Goal: Task Accomplishment & Management: Use online tool/utility

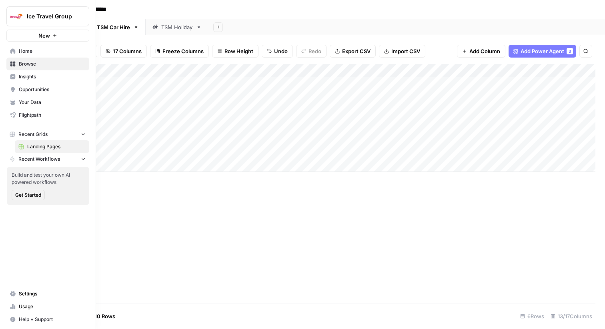
click at [19, 10] on img "Workspace: Ice Travel Group" at bounding box center [16, 16] width 14 height 14
type input "synth"
click at [38, 62] on span "Synthesia" at bounding box center [77, 60] width 106 height 8
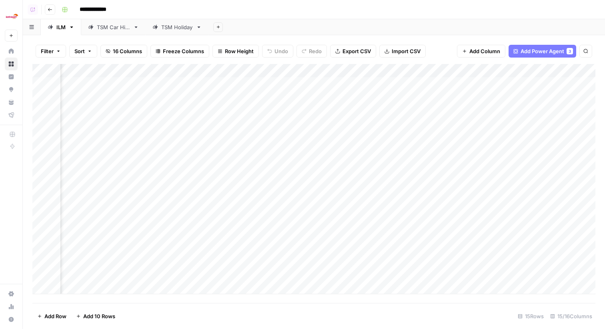
scroll to position [0, 708]
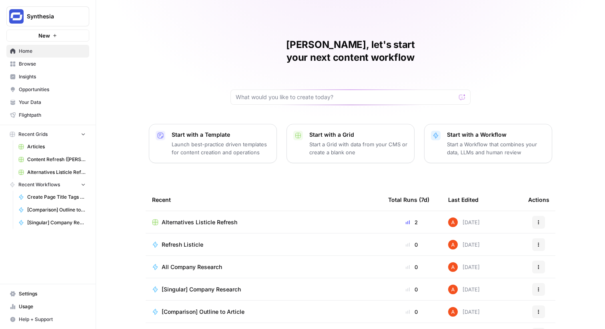
click at [63, 10] on button "Synthesia" at bounding box center [47, 16] width 83 height 20
type input "ice"
click at [70, 65] on button "Ice Travel Group" at bounding box center [72, 60] width 128 height 13
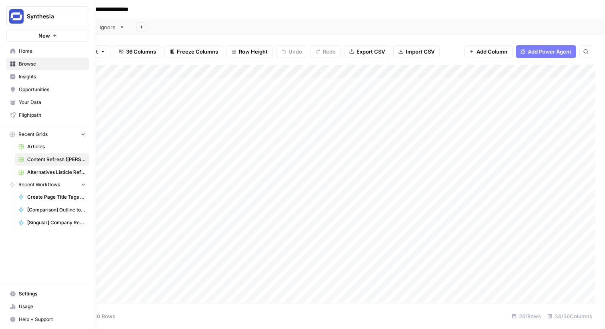
click at [26, 64] on span "Browse" at bounding box center [52, 63] width 67 height 7
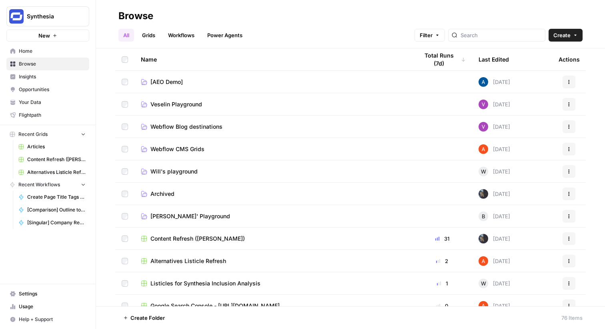
click at [147, 34] on link "Grids" at bounding box center [148, 35] width 23 height 13
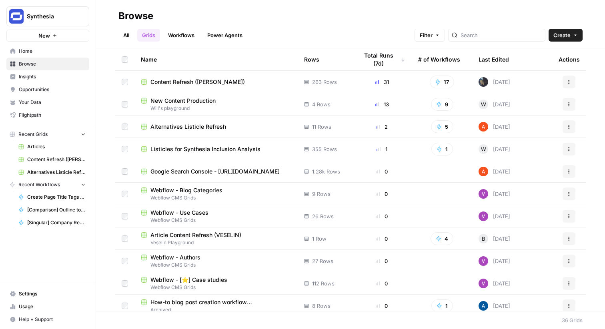
click at [576, 34] on icon "button" at bounding box center [575, 35] width 5 height 5
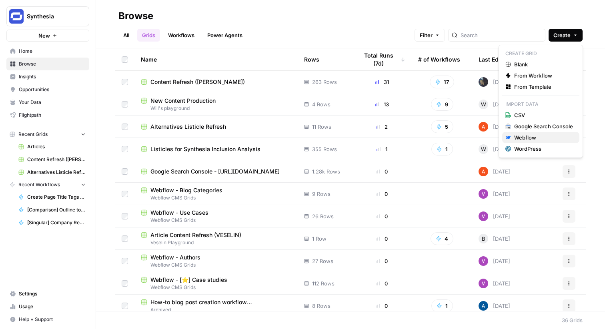
click at [541, 134] on div "Webflow" at bounding box center [543, 138] width 59 height 8
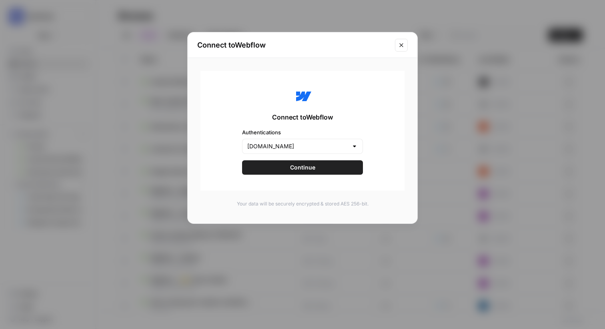
click at [325, 160] on button "Continue" at bounding box center [302, 167] width 121 height 14
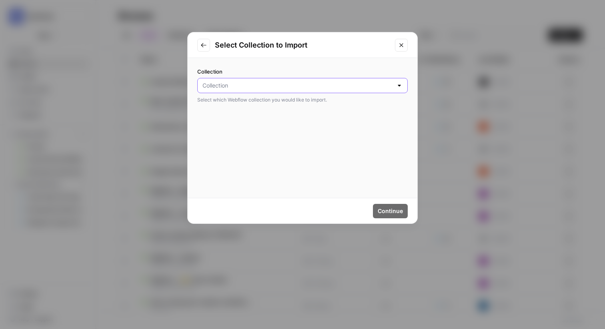
click at [297, 88] on input "Collection" at bounding box center [297, 86] width 190 height 8
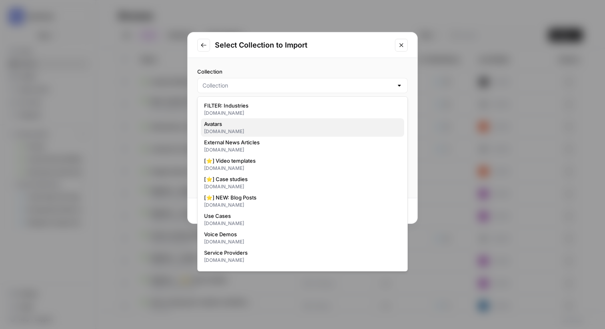
click at [251, 122] on span "Avatars" at bounding box center [301, 124] width 194 height 8
type input "Avatars"
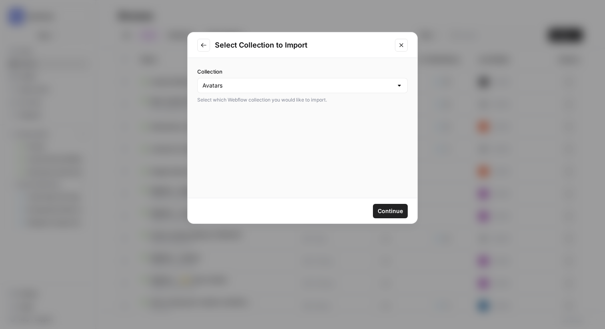
click at [402, 204] on button "Continue" at bounding box center [390, 211] width 35 height 14
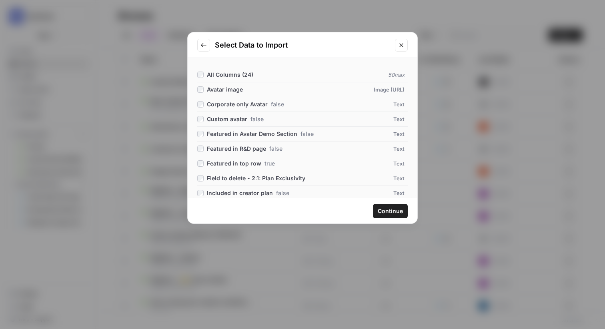
click at [404, 47] on icon "Close modal" at bounding box center [401, 45] width 6 height 6
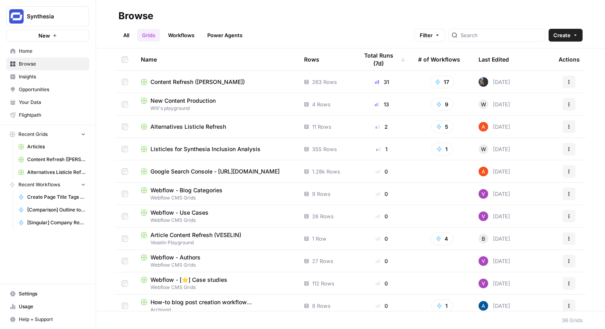
click at [574, 35] on icon "button" at bounding box center [575, 35] width 5 height 5
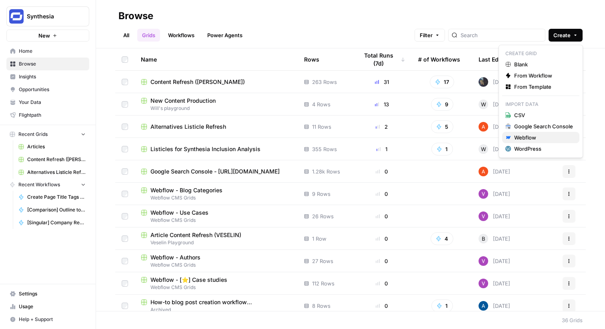
click at [552, 137] on div "Webflow" at bounding box center [543, 138] width 59 height 8
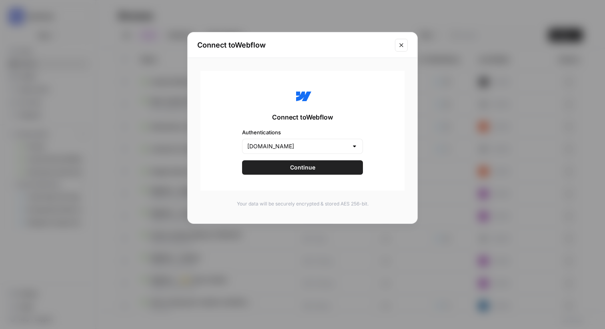
click at [354, 167] on button "Continue" at bounding box center [302, 167] width 121 height 14
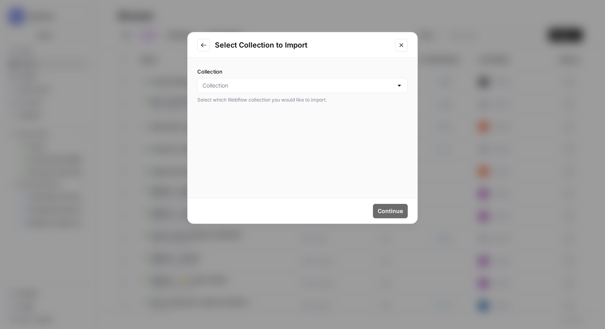
click at [394, 90] on div at bounding box center [302, 85] width 210 height 15
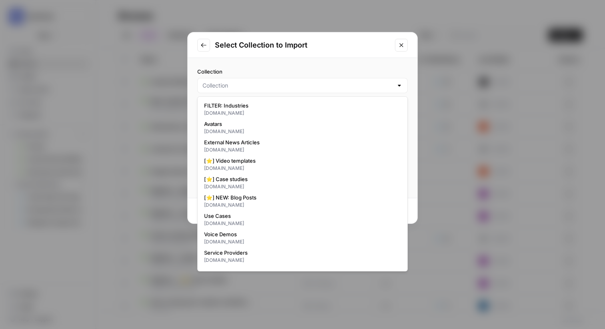
click at [361, 8] on div "Select Collection to Import Collection Select which Webflow collection you woul…" at bounding box center [302, 164] width 605 height 329
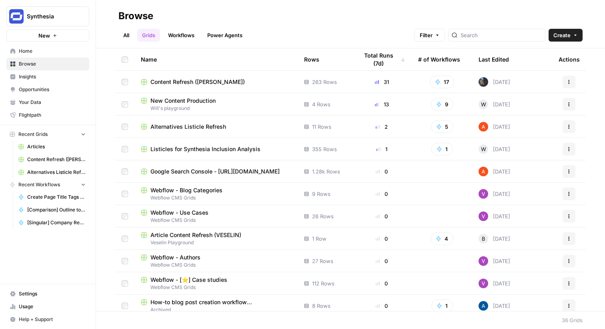
click at [197, 82] on span "Content Refresh (Steven)" at bounding box center [197, 82] width 94 height 8
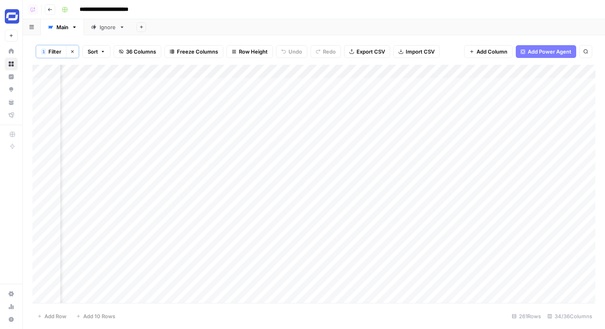
scroll to position [0, 674]
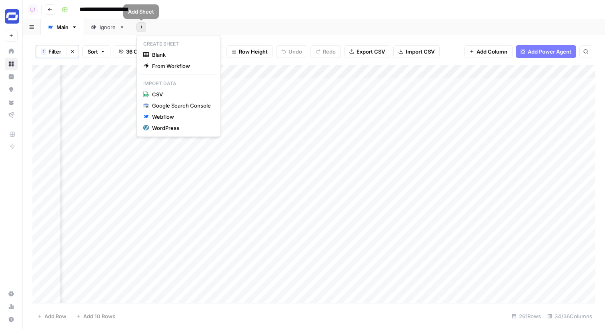
click at [139, 26] on icon "button" at bounding box center [141, 27] width 4 height 4
click at [147, 119] on icon "button" at bounding box center [146, 117] width 6 height 6
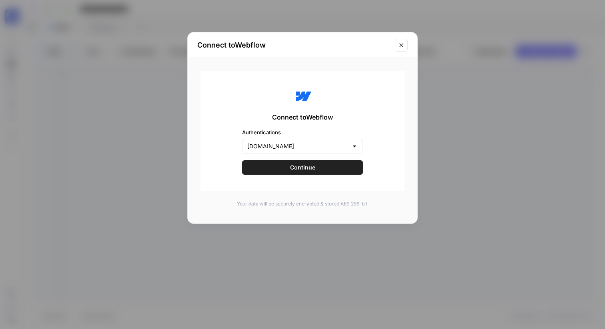
click at [275, 166] on button "Continue" at bounding box center [302, 167] width 121 height 14
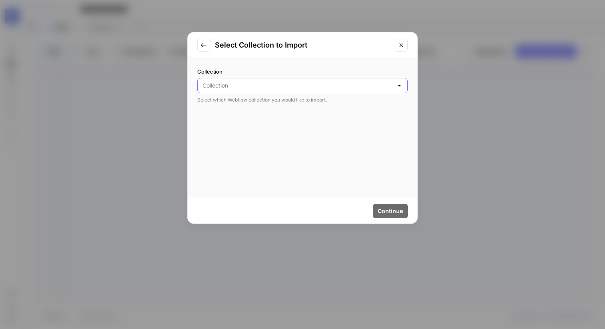
click at [270, 86] on input "Collection" at bounding box center [297, 86] width 190 height 8
click at [402, 42] on icon "Close modal" at bounding box center [401, 45] width 6 height 6
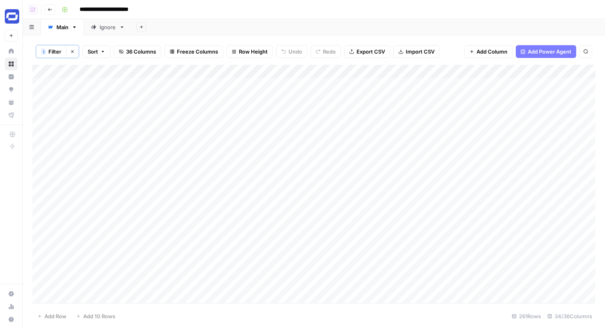
click at [142, 29] on icon "button" at bounding box center [141, 27] width 4 height 4
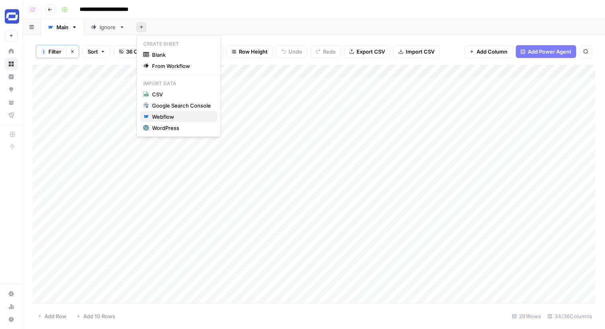
click at [177, 115] on div "Webflow" at bounding box center [181, 117] width 59 height 8
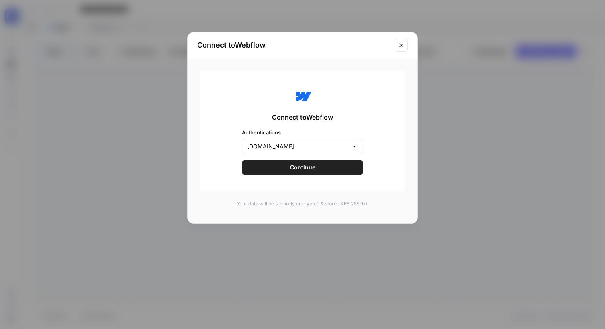
click at [264, 164] on button "Continue" at bounding box center [302, 167] width 121 height 14
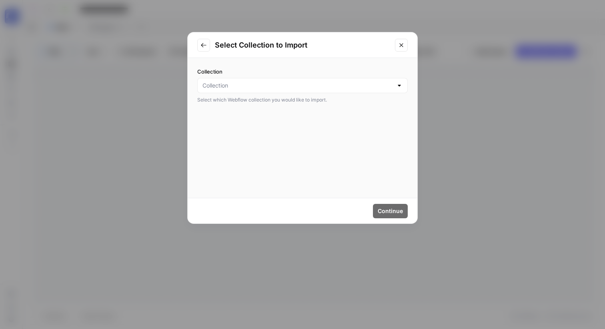
click at [268, 91] on div at bounding box center [302, 85] width 210 height 15
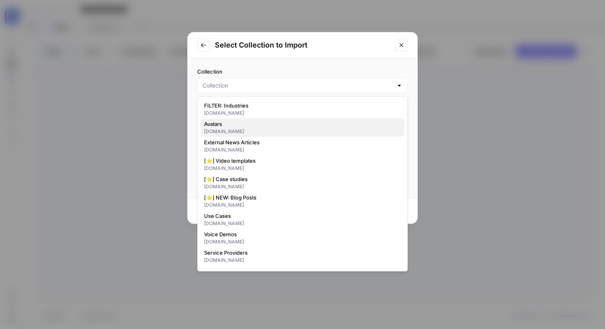
click at [250, 121] on span "Avatars" at bounding box center [301, 124] width 194 height 8
type input "Avatars"
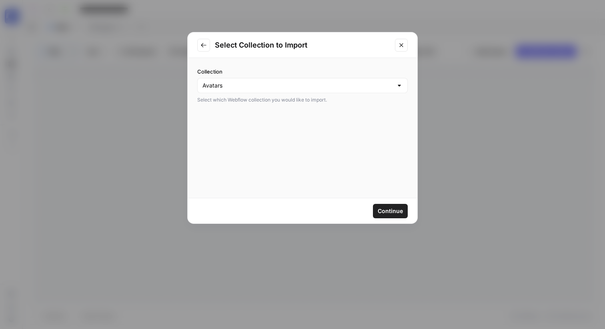
click at [397, 212] on span "Continue" at bounding box center [390, 211] width 25 height 8
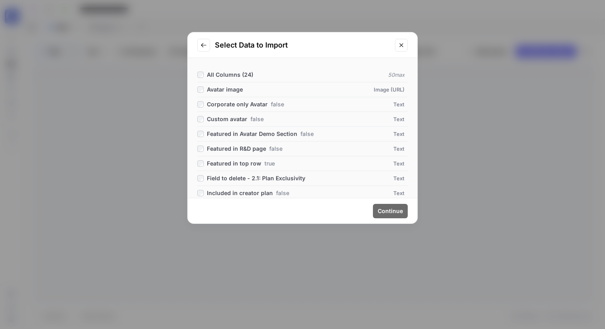
click at [404, 43] on icon "Close modal" at bounding box center [401, 45] width 6 height 6
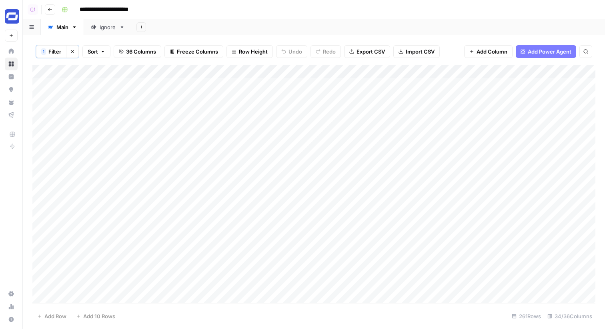
click at [127, 53] on span "36 Columns" at bounding box center [141, 52] width 30 height 8
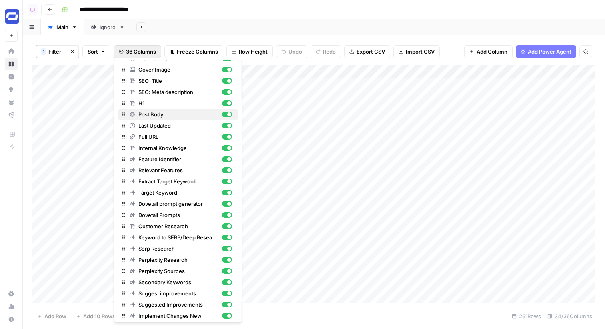
scroll to position [167, 0]
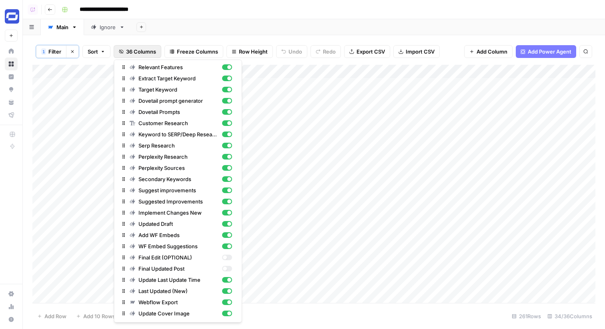
click at [304, 125] on div "Add Column" at bounding box center [313, 184] width 563 height 238
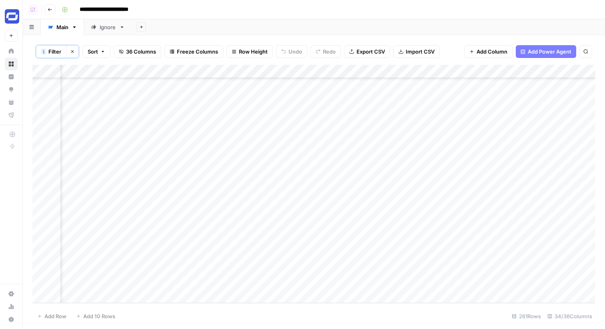
scroll to position [3324, 0]
click at [122, 293] on div "Add Column" at bounding box center [313, 184] width 563 height 238
click at [125, 294] on div "Add Column" at bounding box center [313, 184] width 563 height 238
click at [124, 70] on div "Add Column" at bounding box center [313, 184] width 563 height 238
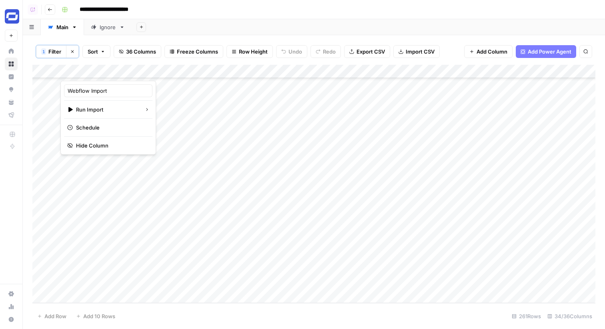
click at [298, 30] on div "Add Sheet" at bounding box center [368, 27] width 473 height 16
click at [12, 48] on link "Home" at bounding box center [11, 51] width 13 height 13
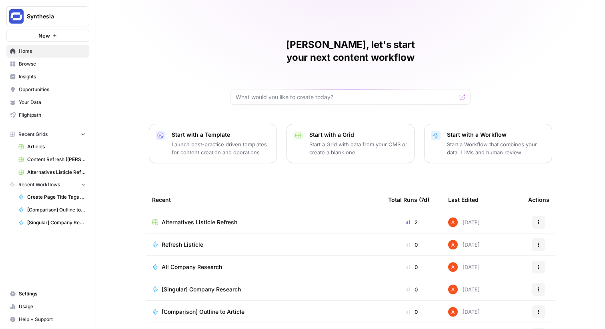
click at [70, 38] on button "New" at bounding box center [47, 36] width 83 height 12
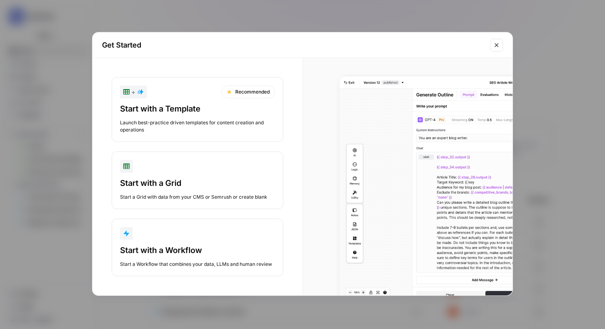
click at [163, 242] on button "Start with a Workflow Start a Workflow that combines your data, LLMs and human …" at bounding box center [198, 248] width 172 height 58
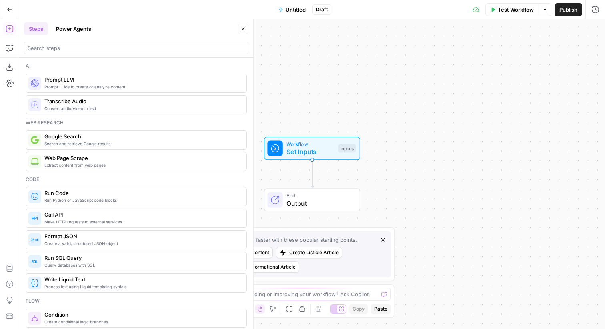
click at [294, 4] on button "Untitled" at bounding box center [292, 9] width 37 height 13
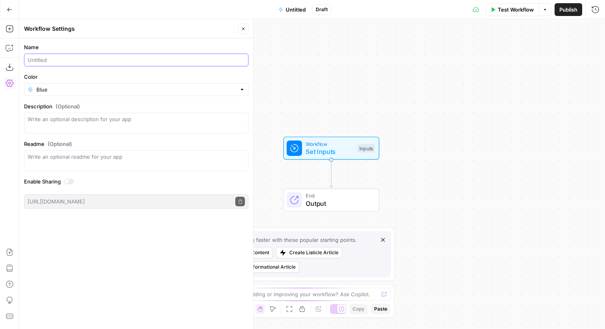
click at [61, 64] on input "Name" at bounding box center [136, 60] width 217 height 8
type input "Image Demo"
click at [10, 28] on icon "button" at bounding box center [10, 29] width 8 height 8
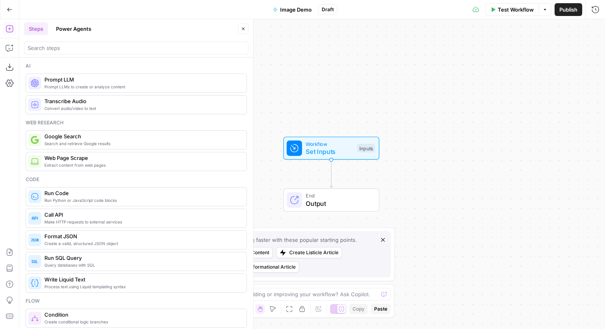
click at [94, 42] on div at bounding box center [136, 48] width 224 height 13
type input "image"
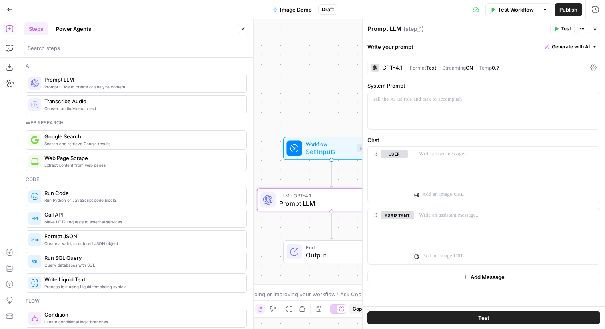
click at [458, 72] on div "GPT-4.1 | Format Text | Streaming ON | Temp 0.7" at bounding box center [483, 67] width 233 height 15
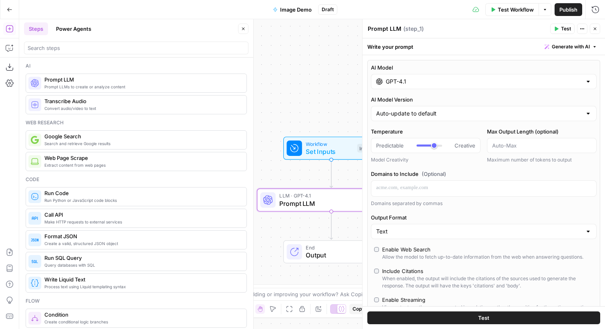
click at [433, 90] on div "AI Model GPT-4.1 AI Model Version Auto-update to default Temperature Predictabl…" at bounding box center [483, 210] width 233 height 300
click at [432, 84] on input "GPT-4.1" at bounding box center [484, 82] width 196 height 8
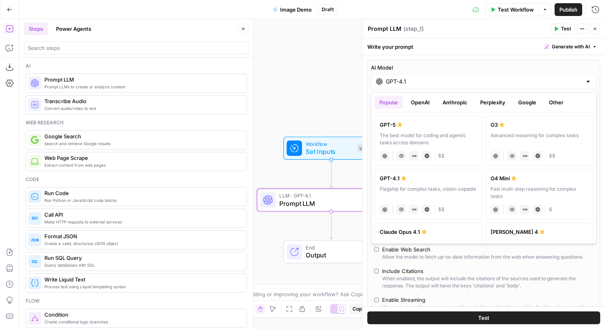
click at [552, 106] on button "Other" at bounding box center [556, 102] width 24 height 13
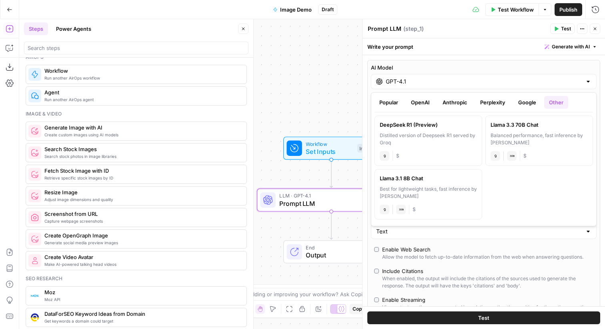
scroll to position [494, 0]
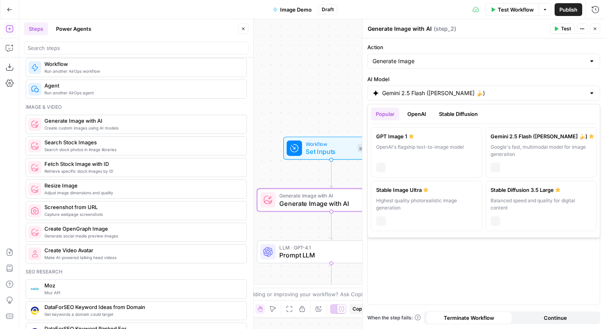
click at [474, 97] on div "Gemini 2.5 Flash (Nano Banana 🍌)" at bounding box center [483, 93] width 233 height 15
click at [434, 69] on div "Action Generate Image AI Model Gemini 2.5 Flash (Nano Banana 🍌) Prompt When the…" at bounding box center [483, 183] width 242 height 291
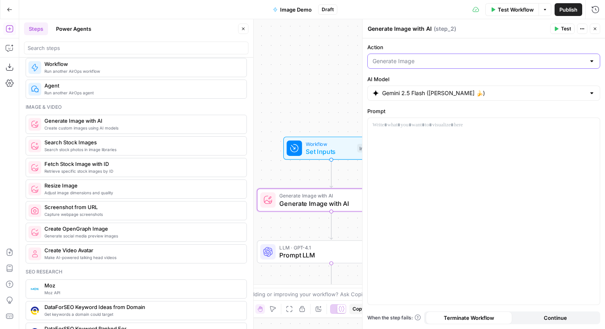
click at [427, 63] on input "Action" at bounding box center [478, 61] width 213 height 8
click at [415, 90] on span "Edit Image" at bounding box center [482, 92] width 216 height 8
type input "Edit Image"
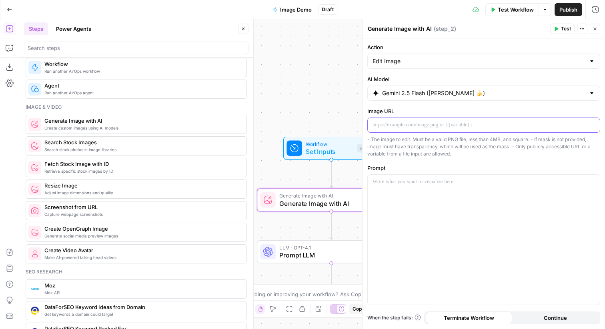
click at [427, 122] on p at bounding box center [483, 125] width 222 height 8
click at [452, 195] on div at bounding box center [484, 240] width 232 height 130
click at [437, 62] on input "Action" at bounding box center [478, 61] width 213 height 8
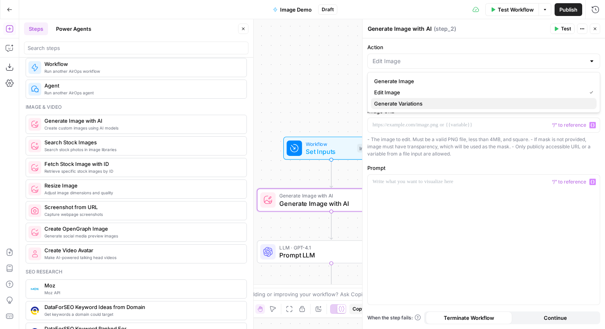
click at [437, 105] on span "Generate Variations" at bounding box center [482, 104] width 216 height 8
type input "Generate Variations"
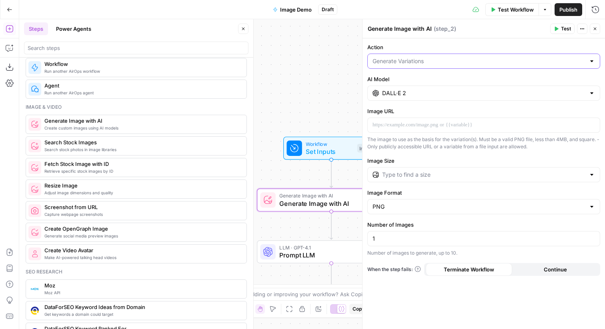
click at [412, 61] on input "Action" at bounding box center [478, 61] width 213 height 8
click at [410, 91] on span "Edit Image" at bounding box center [482, 92] width 216 height 8
type input "Edit Image"
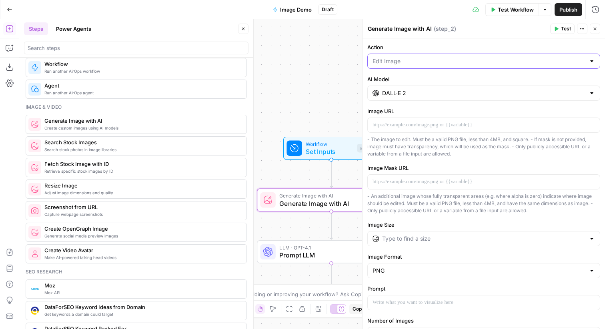
click at [413, 61] on input "Action" at bounding box center [478, 61] width 213 height 8
drag, startPoint x: 404, startPoint y: 84, endPoint x: 390, endPoint y: 121, distance: 39.5
click at [390, 121] on body "Synthesia New Home Browse Insights Opportunities Your Data Flightpath Recent Gr…" at bounding box center [302, 164] width 605 height 329
type input "Edit Image"
click at [390, 121] on p at bounding box center [483, 125] width 222 height 8
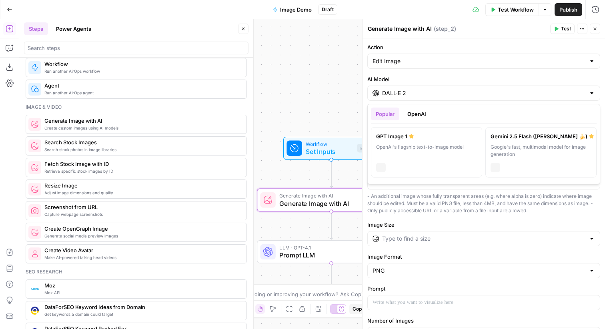
click at [391, 96] on input "DALL·E 2" at bounding box center [483, 93] width 203 height 8
click at [492, 145] on div "Google's fast, multimodal model for image generation" at bounding box center [540, 151] width 101 height 14
type input "Gemini 2.5 Flash (Nano Banana 🍌)"
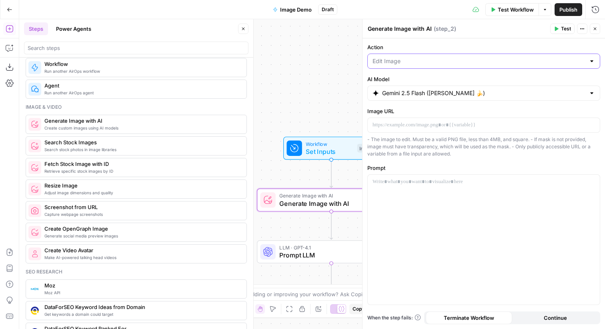
click at [408, 58] on input "Action" at bounding box center [478, 61] width 213 height 8
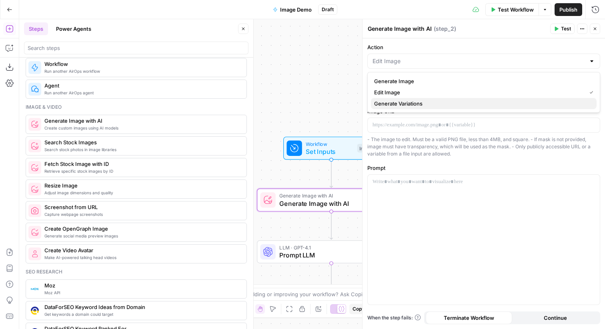
click at [411, 104] on span "Generate Variations" at bounding box center [482, 104] width 216 height 8
type input "Generate Variations"
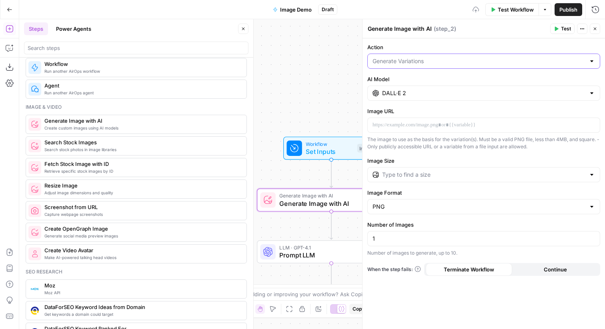
click at [416, 58] on input "Action" at bounding box center [478, 61] width 213 height 8
type input "Generate Variations"
click at [419, 122] on p at bounding box center [483, 125] width 222 height 8
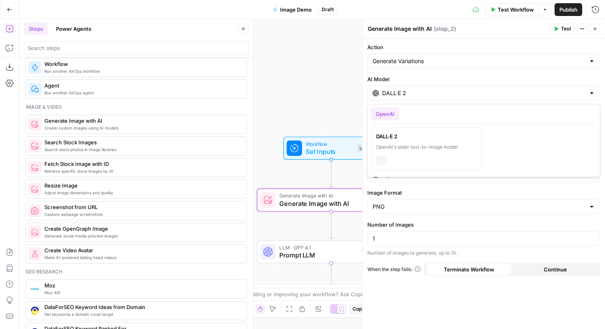
click at [415, 97] on div "DALL·E 2" at bounding box center [483, 93] width 233 height 15
click at [402, 68] on div "Generate Variations" at bounding box center [483, 61] width 233 height 15
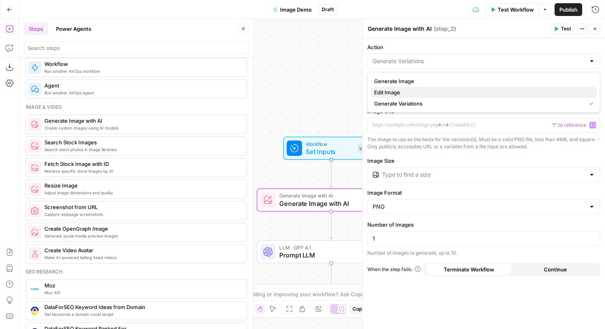
click at [414, 97] on button "Edit Image" at bounding box center [484, 92] width 226 height 11
type input "Edit Image"
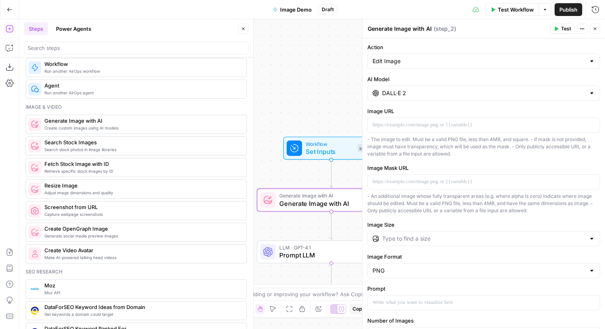
click at [404, 92] on input "DALL·E 2" at bounding box center [483, 93] width 203 height 8
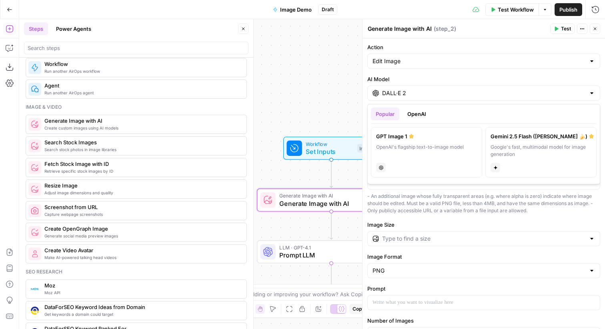
click at [502, 157] on div "Google's fast, multimodal model for image generation" at bounding box center [540, 151] width 101 height 14
type input "Gemini 2.5 Flash (Nano Banana 🍌)"
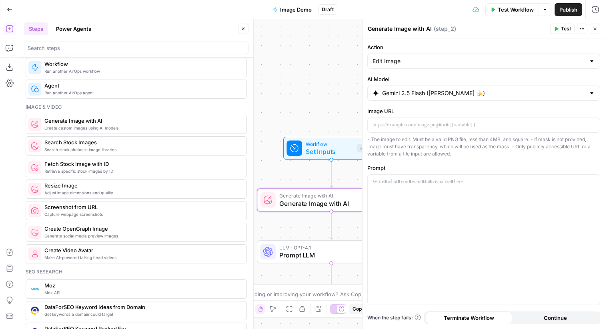
click at [11, 12] on icon "button" at bounding box center [10, 10] width 6 height 6
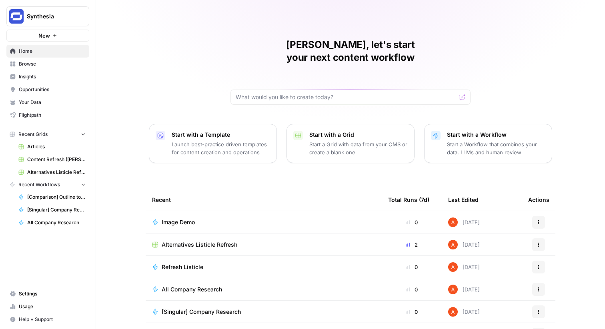
click at [52, 65] on span "Browse" at bounding box center [52, 63] width 67 height 7
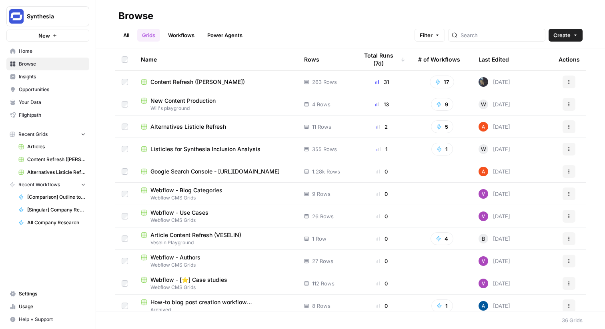
click at [202, 125] on span "Alternatives Listicle Refresh" at bounding box center [188, 127] width 76 height 8
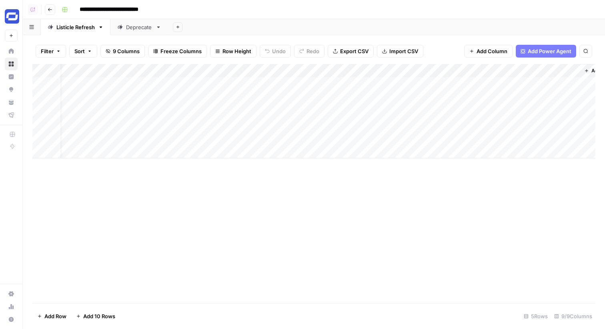
scroll to position [0, 227]
click at [530, 82] on div "Add Column" at bounding box center [313, 111] width 563 height 94
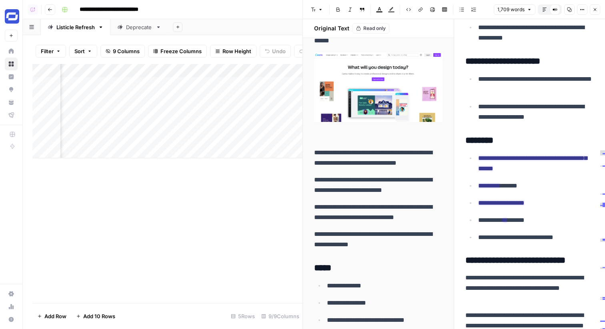
scroll to position [0, 160]
click at [244, 83] on div "Add Column" at bounding box center [167, 111] width 270 height 94
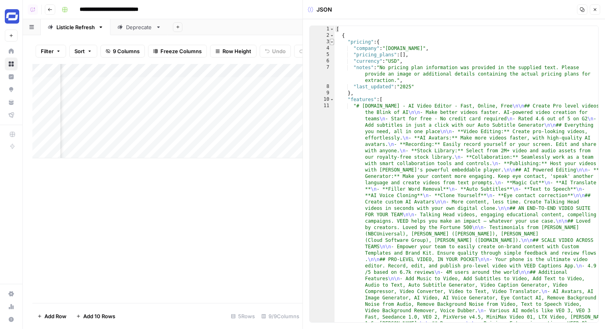
type textarea "*"
click at [333, 42] on span "Toggle code folding, rows 3 through 9" at bounding box center [332, 42] width 4 height 6
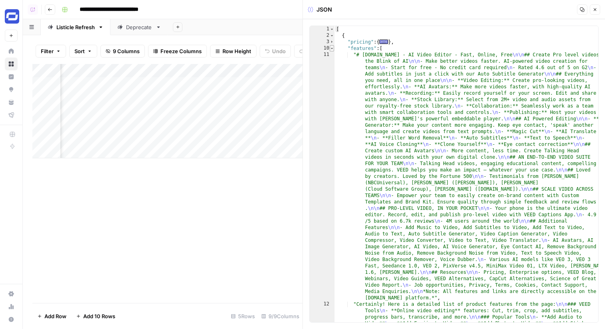
click at [331, 48] on span "Toggle code folding, rows 10 through 14" at bounding box center [332, 48] width 4 height 6
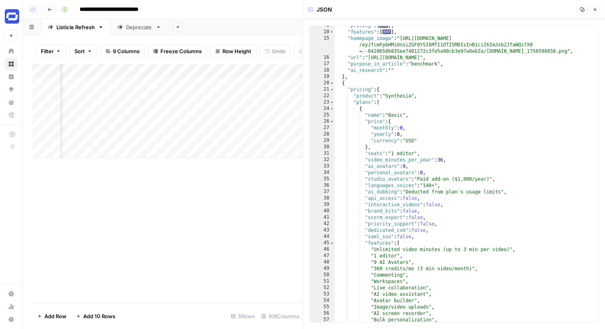
scroll to position [36, 0]
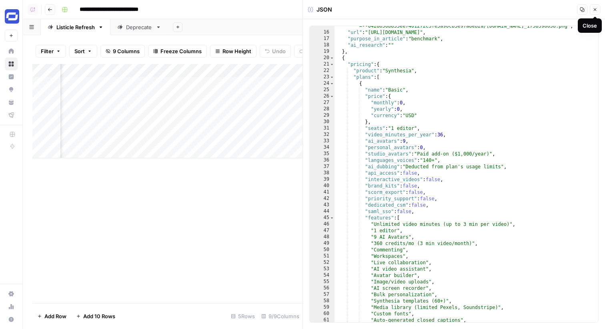
click at [596, 10] on icon "button" at bounding box center [594, 9] width 5 height 5
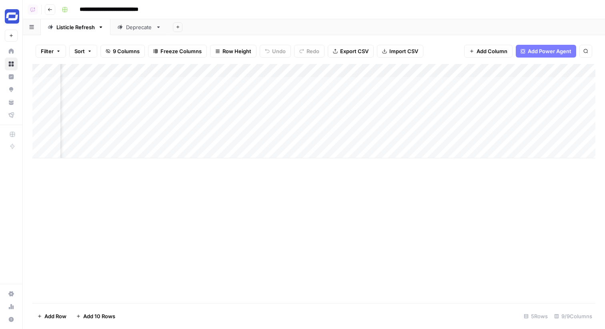
scroll to position [0, 227]
click at [532, 82] on div "Add Column" at bounding box center [313, 111] width 563 height 94
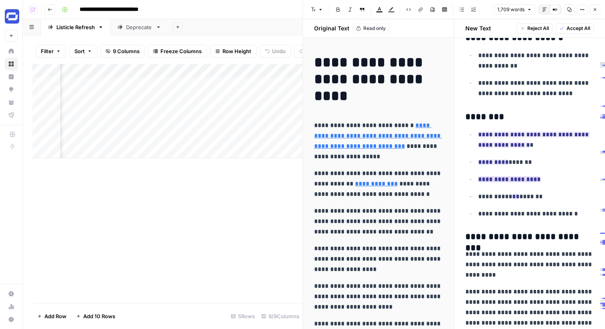
scroll to position [1719, 0]
drag, startPoint x: 479, startPoint y: 114, endPoint x: 550, endPoint y: 209, distance: 118.3
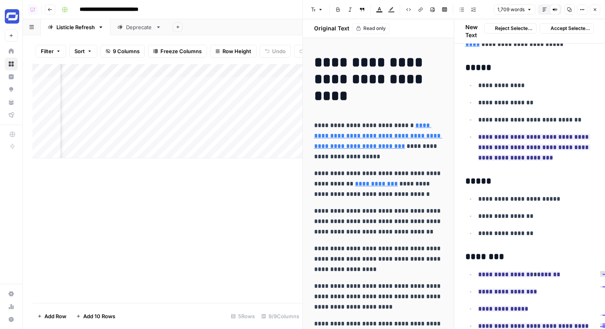
scroll to position [3949, 0]
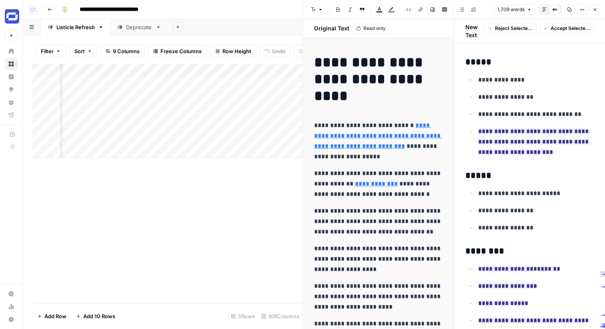
drag, startPoint x: 567, startPoint y: 150, endPoint x: 472, endPoint y: 104, distance: 106.3
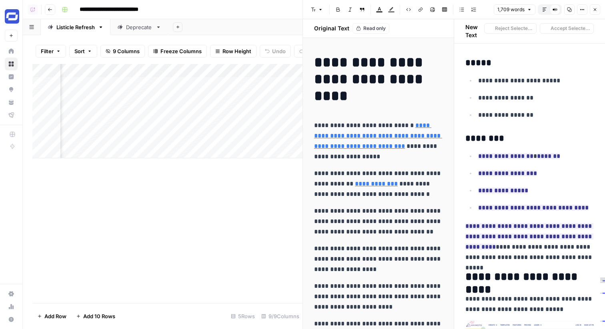
scroll to position [4067, 0]
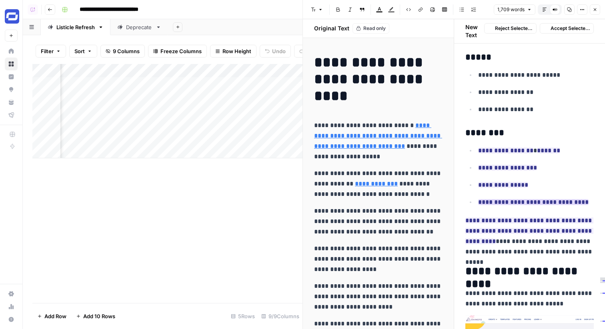
drag, startPoint x: 481, startPoint y: 122, endPoint x: 573, endPoint y: 225, distance: 138.6
click at [573, 225] on body "**********" at bounding box center [302, 164] width 605 height 329
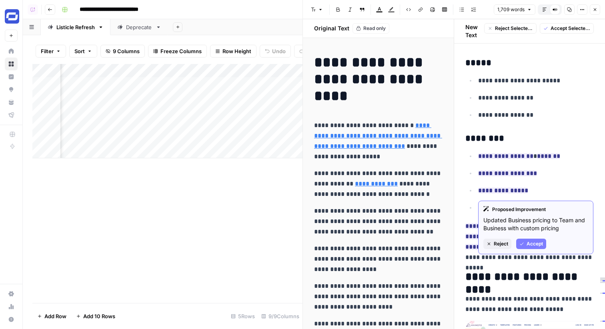
click at [545, 294] on p "**********" at bounding box center [529, 304] width 129 height 21
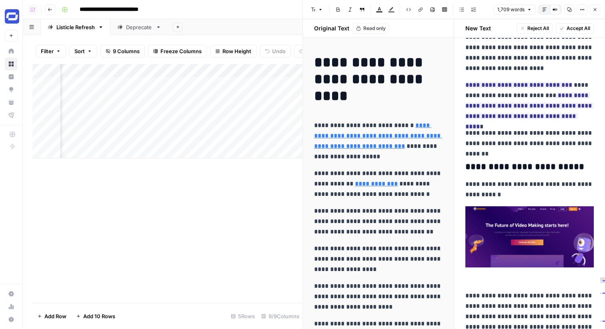
scroll to position [4783, 0]
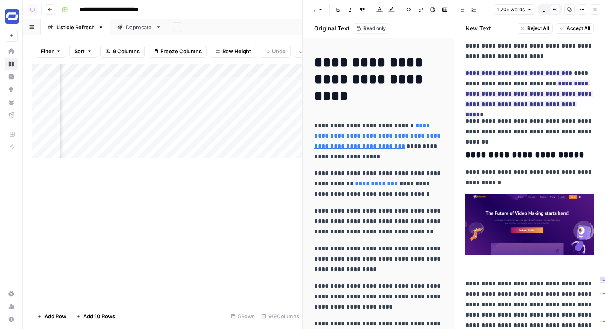
click at [594, 8] on icon "button" at bounding box center [594, 9] width 5 height 5
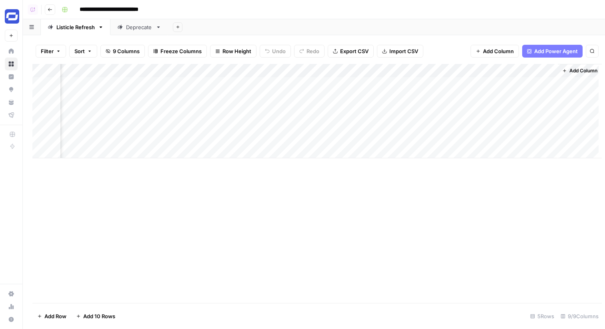
scroll to position [0, 218]
click at [406, 86] on div "Add Column" at bounding box center [313, 111] width 563 height 94
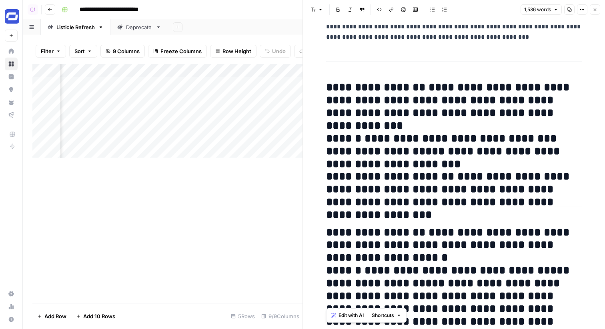
scroll to position [541, 0]
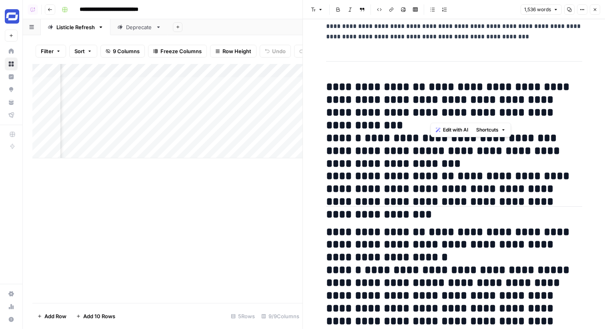
drag, startPoint x: 432, startPoint y: 84, endPoint x: 567, endPoint y: 118, distance: 138.9
click at [567, 118] on h2 "**********" at bounding box center [454, 138] width 256 height 115
click at [475, 112] on h2 "**********" at bounding box center [454, 138] width 256 height 115
drag, startPoint x: 370, startPoint y: 127, endPoint x: 546, endPoint y: 126, distance: 175.2
click at [546, 126] on h2 "**********" at bounding box center [454, 138] width 256 height 115
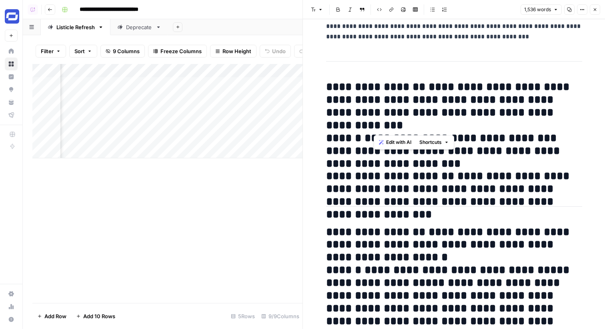
click at [501, 161] on h2 "**********" at bounding box center [454, 138] width 256 height 115
drag, startPoint x: 475, startPoint y: 149, endPoint x: 541, endPoint y: 137, distance: 66.6
click at [541, 137] on h2 "**********" at bounding box center [454, 138] width 256 height 115
click at [416, 150] on h2 "**********" at bounding box center [454, 138] width 256 height 115
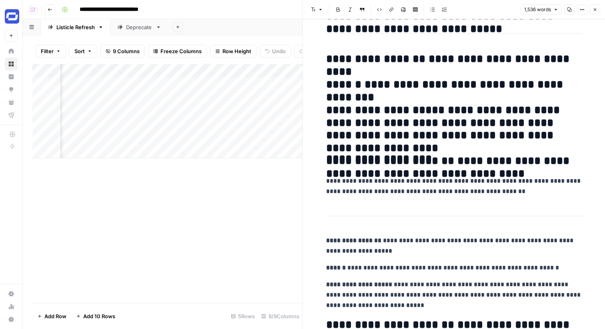
scroll to position [1009, 0]
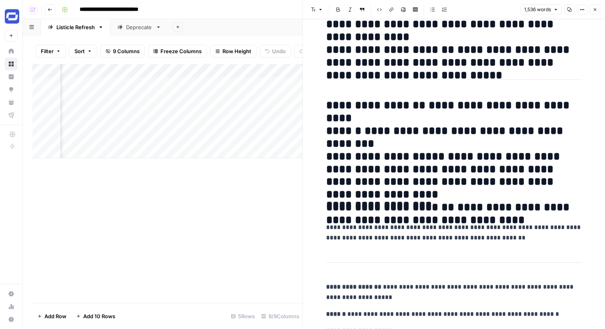
click at [597, 7] on button "Close" at bounding box center [595, 9] width 10 height 10
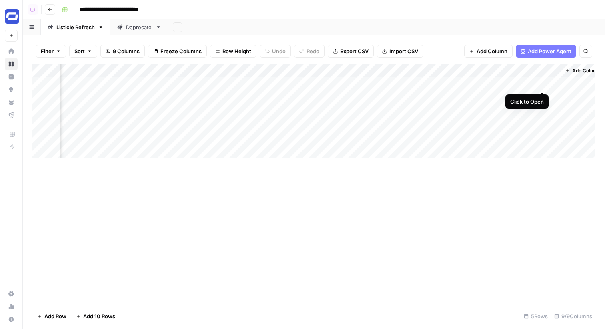
click at [543, 83] on div "Add Column" at bounding box center [313, 111] width 563 height 94
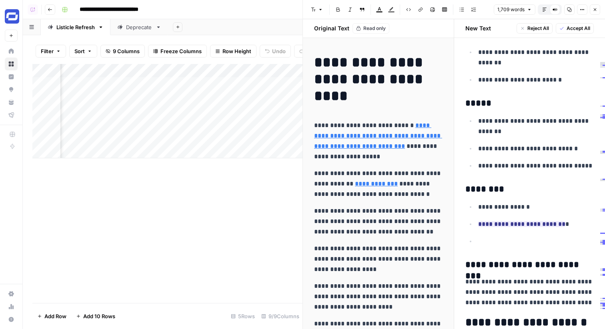
scroll to position [2845, 0]
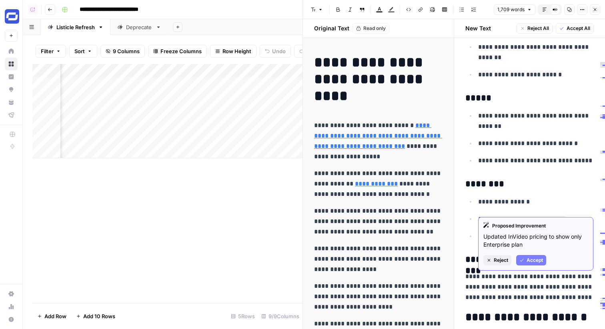
click at [572, 214] on p "**********" at bounding box center [536, 219] width 116 height 10
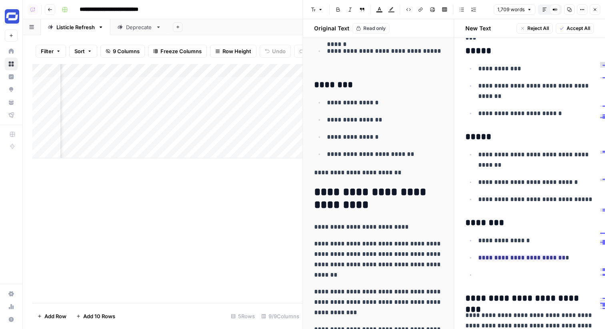
scroll to position [892, 0]
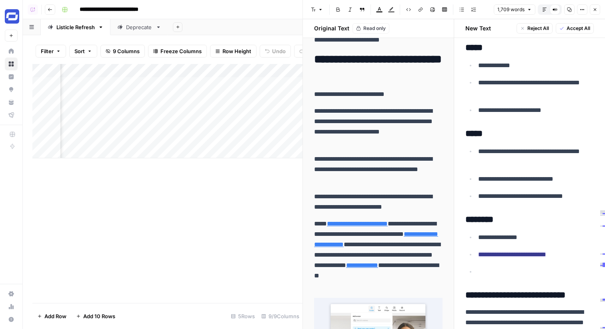
click at [106, 85] on div "Add Column" at bounding box center [167, 111] width 270 height 94
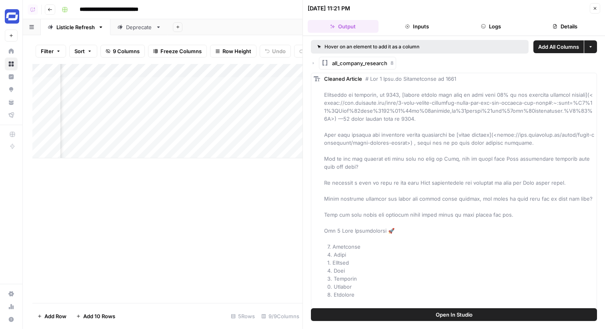
click at [465, 26] on button "Logs" at bounding box center [491, 26] width 71 height 13
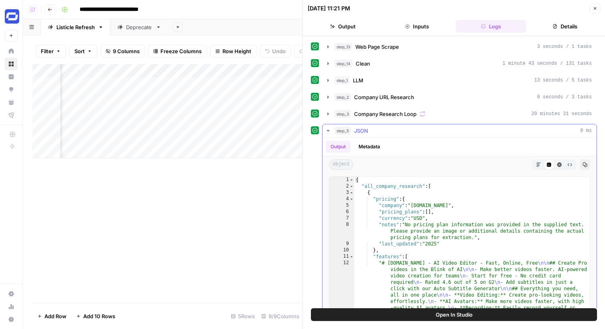
click at [390, 131] on div "step_5 JSON 0 ms" at bounding box center [462, 131] width 257 height 8
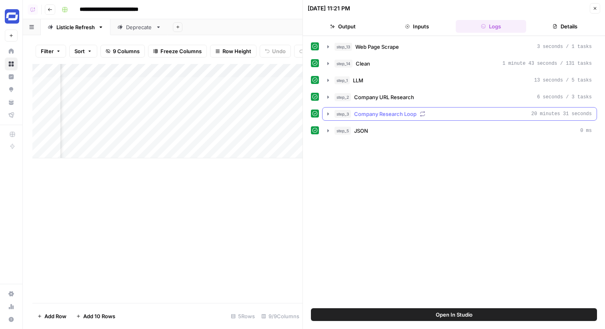
click at [393, 117] on span "Company Research Loop" at bounding box center [385, 114] width 62 height 8
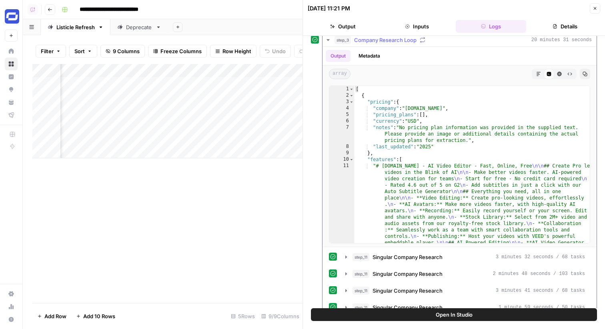
scroll to position [172, 0]
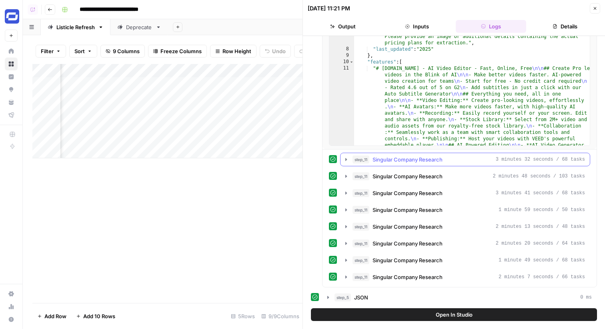
click at [394, 161] on span "Singular Company Research" at bounding box center [407, 160] width 70 height 8
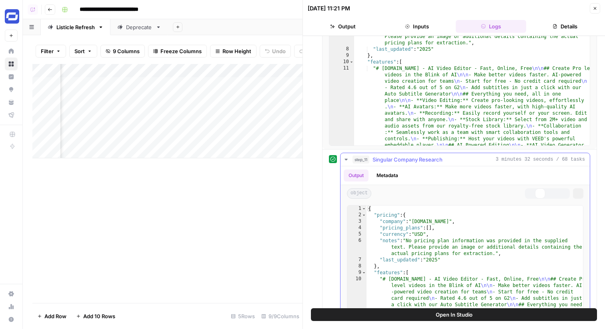
click at [394, 161] on span "Singular Company Research" at bounding box center [407, 160] width 70 height 8
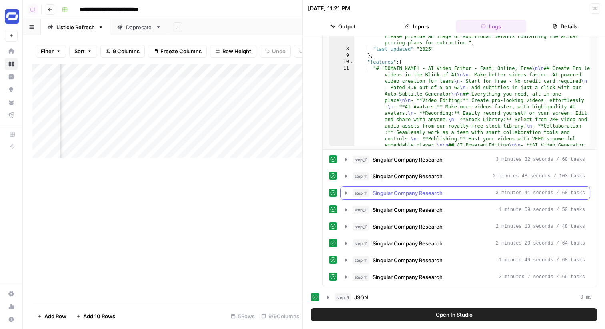
click at [431, 195] on span "Singular Company Research" at bounding box center [407, 193] width 70 height 8
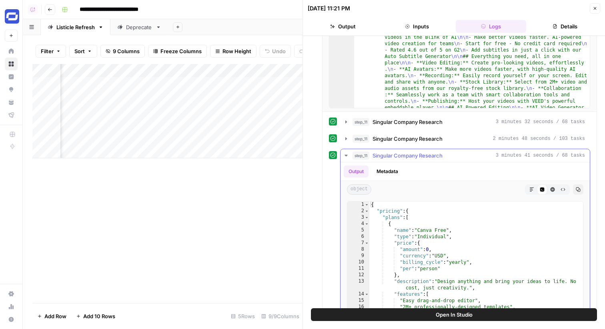
click at [411, 154] on span "Singular Company Research" at bounding box center [407, 156] width 70 height 8
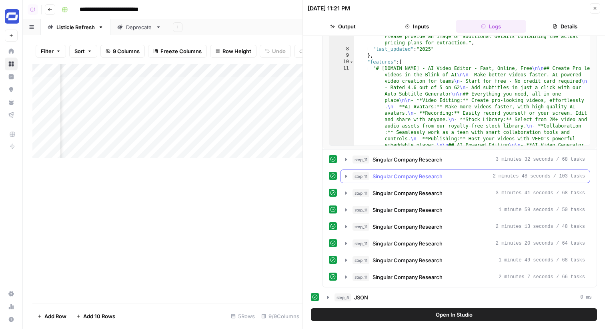
click at [416, 176] on span "Singular Company Research" at bounding box center [407, 176] width 70 height 8
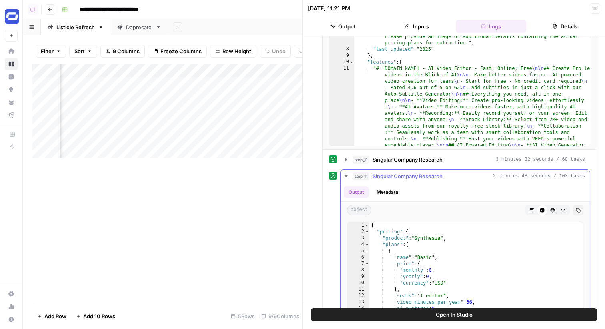
click at [416, 176] on span "Singular Company Research" at bounding box center [407, 176] width 70 height 8
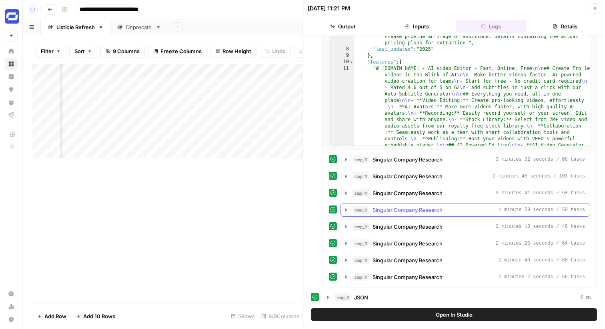
click at [420, 206] on span "Singular Company Research" at bounding box center [407, 210] width 70 height 8
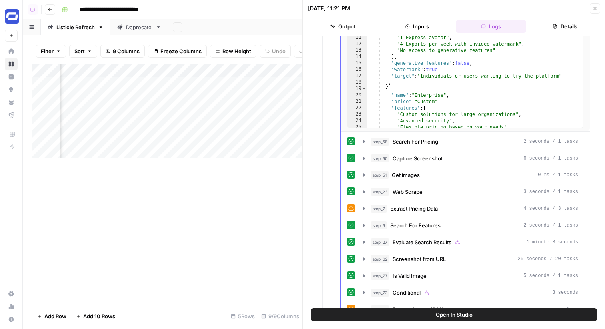
scroll to position [494, 0]
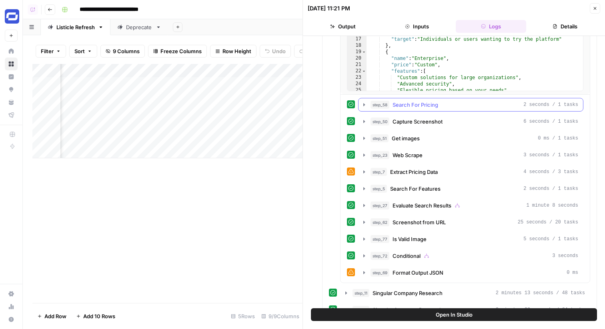
click at [395, 108] on span "Search For Pricing" at bounding box center [415, 105] width 46 height 8
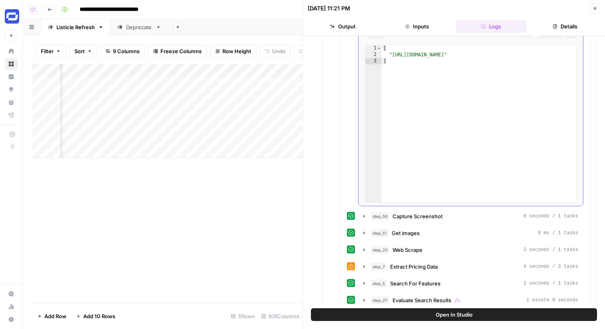
scroll to position [607, 0]
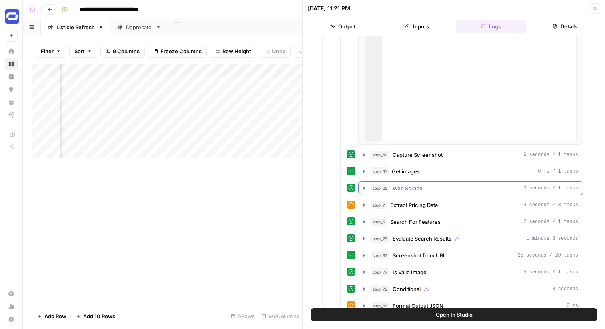
click at [414, 190] on span "Web Scrape" at bounding box center [407, 188] width 30 height 8
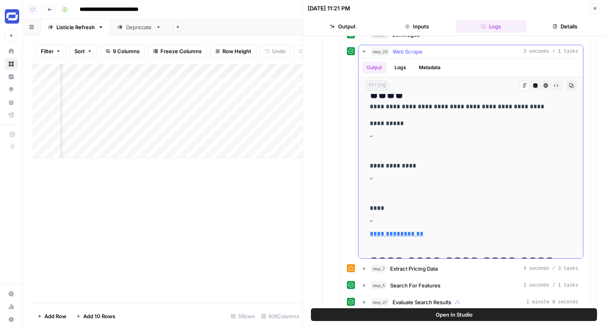
scroll to position [46, 0]
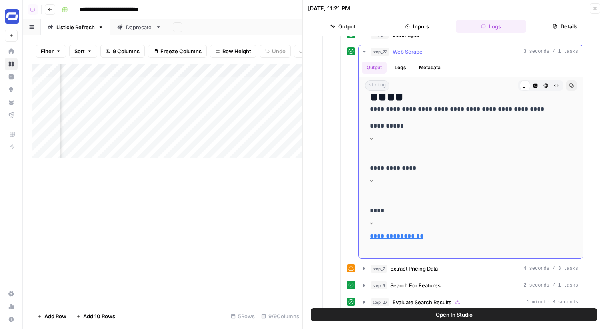
click at [400, 67] on button "Logs" at bounding box center [400, 68] width 21 height 12
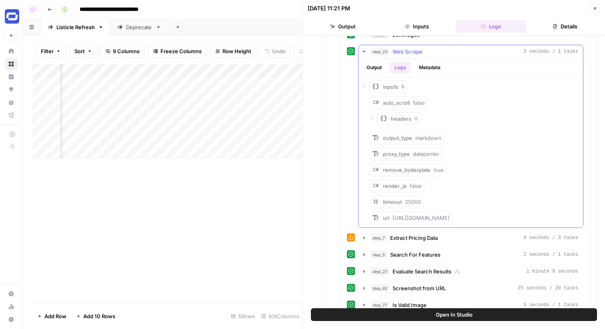
scroll to position [0, 0]
click at [472, 214] on span "Copy" at bounding box center [472, 218] width 14 height 8
click at [403, 53] on span "Web Scrape" at bounding box center [407, 52] width 30 height 8
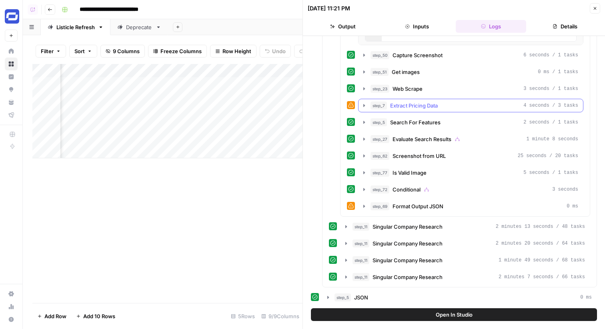
click at [421, 104] on span "Extract Pricing Data" at bounding box center [414, 106] width 48 height 8
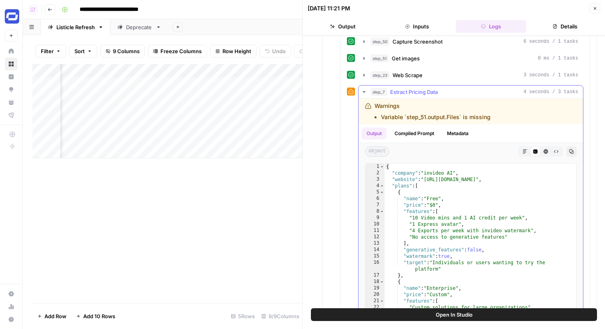
scroll to position [772, 0]
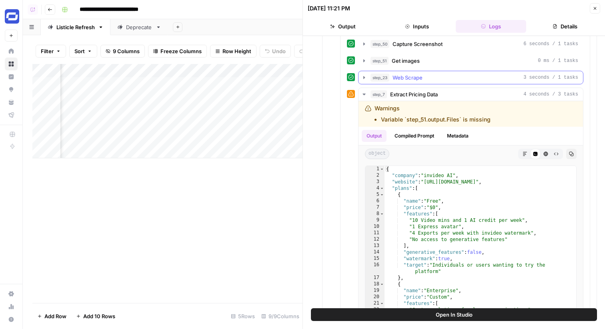
click at [411, 74] on span "Web Scrape" at bounding box center [407, 78] width 30 height 8
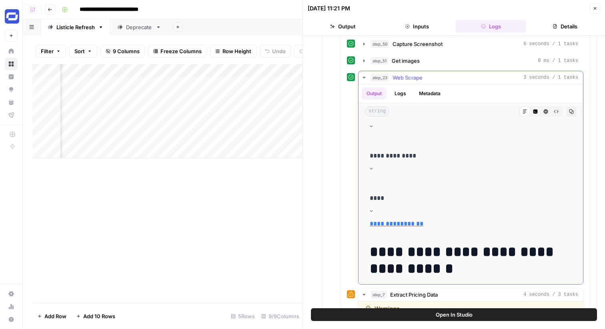
scroll to position [21, 0]
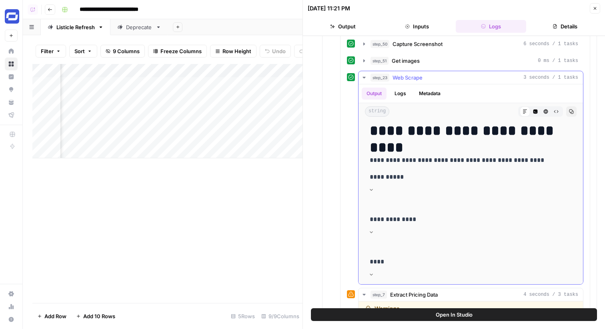
click at [429, 78] on div "step_23 Web Scrape 3 seconds / 1 tasks" at bounding box center [474, 78] width 208 height 8
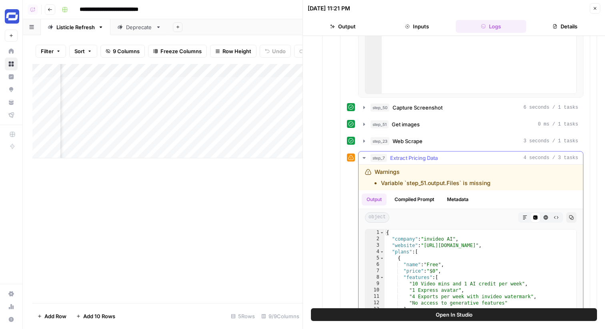
scroll to position [702, 0]
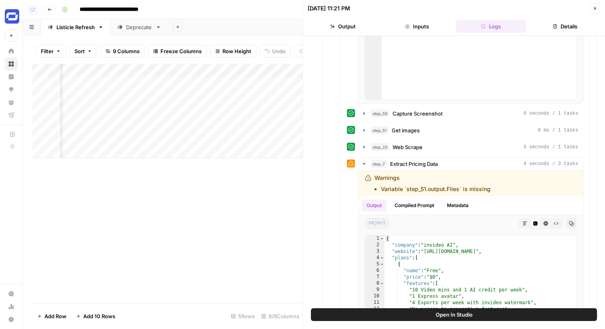
click at [593, 8] on icon "button" at bounding box center [594, 8] width 5 height 5
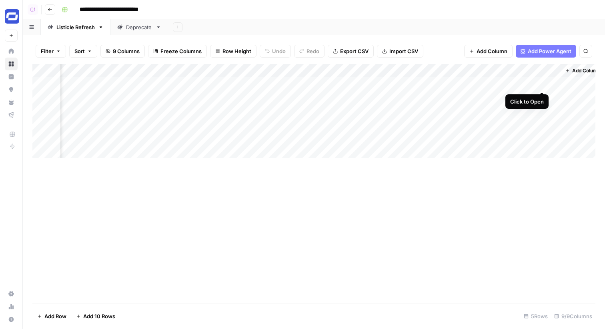
click at [540, 84] on div "Add Column" at bounding box center [313, 111] width 563 height 94
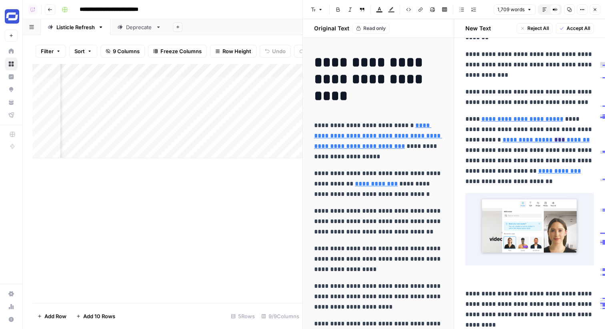
scroll to position [1007, 0]
click at [595, 10] on icon "button" at bounding box center [594, 9] width 5 height 5
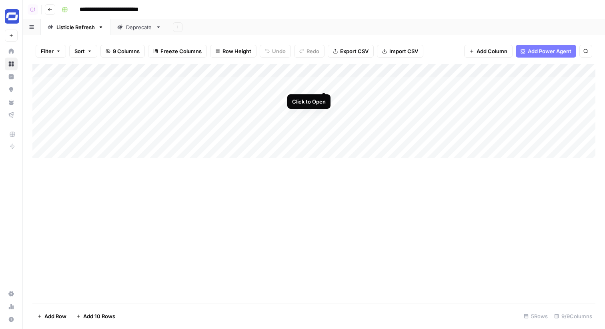
click at [323, 83] on div "Add Column" at bounding box center [313, 111] width 563 height 94
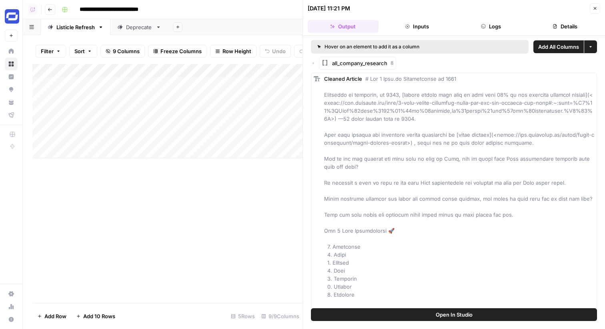
click at [551, 25] on button "Details" at bounding box center [564, 26] width 71 height 13
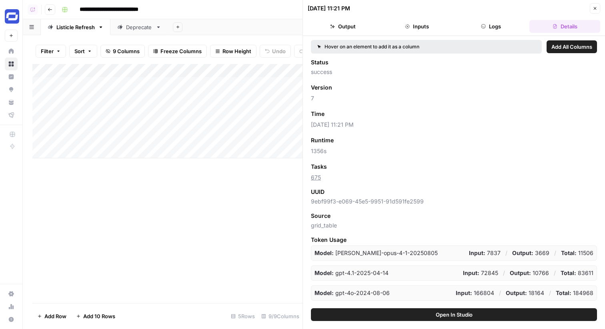
click at [493, 25] on button "Logs" at bounding box center [491, 26] width 71 height 13
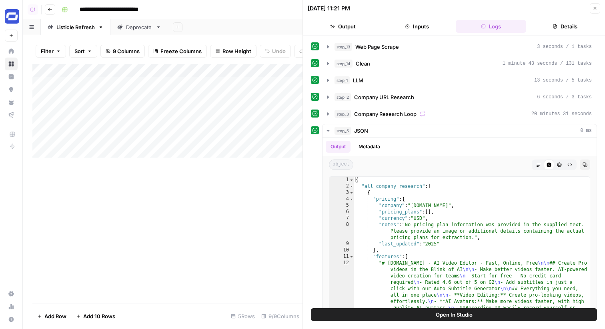
click at [596, 4] on button "Close" at bounding box center [595, 8] width 10 height 10
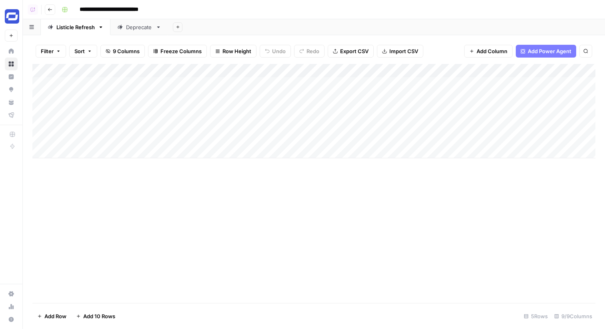
click at [295, 71] on div "Add Column" at bounding box center [313, 111] width 563 height 94
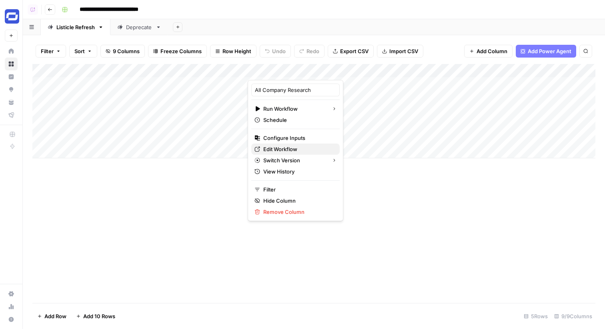
click at [290, 145] on span "Edit Workflow" at bounding box center [298, 149] width 70 height 8
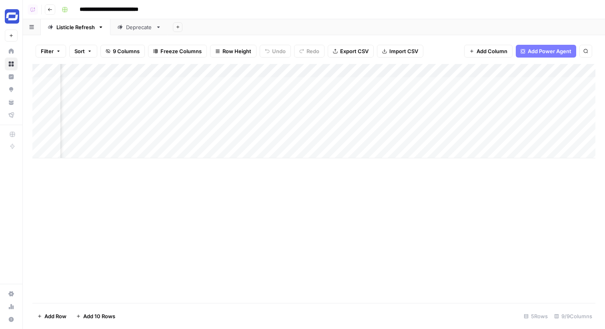
scroll to position [0, 227]
click at [313, 73] on div "Add Column" at bounding box center [313, 111] width 563 height 94
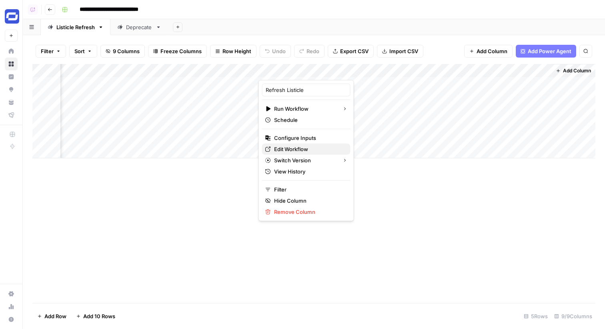
click at [302, 148] on span "Edit Workflow" at bounding box center [309, 149] width 70 height 8
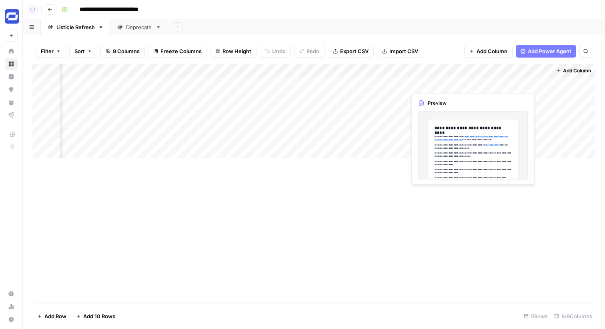
click at [466, 83] on div "Add Column" at bounding box center [313, 111] width 563 height 94
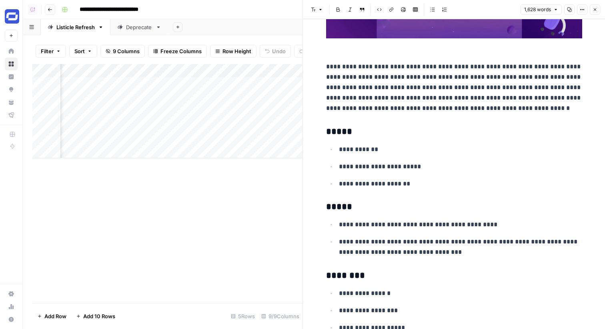
scroll to position [4731, 0]
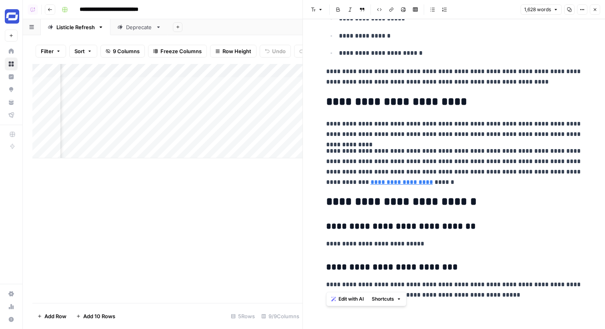
drag, startPoint x: 460, startPoint y: 278, endPoint x: 331, endPoint y: 226, distance: 139.4
click at [137, 86] on div "Add Column" at bounding box center [167, 111] width 270 height 94
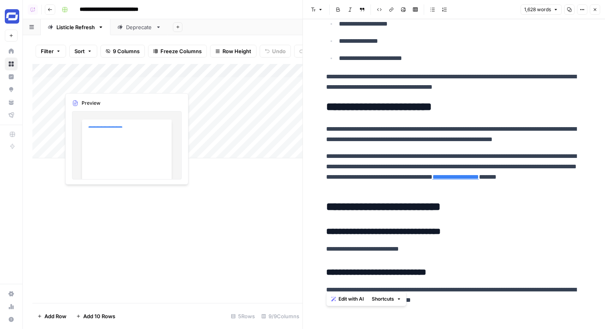
copy div "**********"
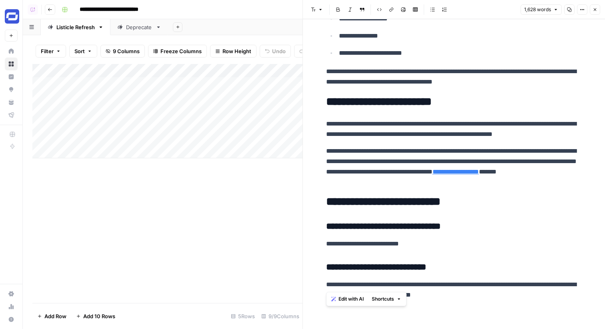
click at [448, 295] on p "**********" at bounding box center [454, 290] width 256 height 21
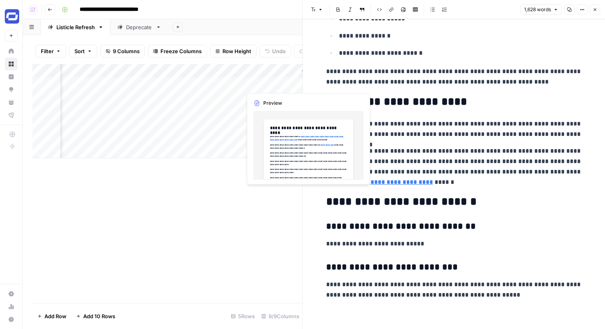
scroll to position [0, 520]
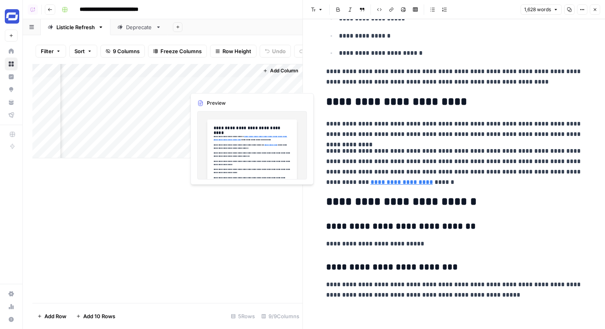
click at [237, 82] on div "Add Column" at bounding box center [167, 111] width 270 height 94
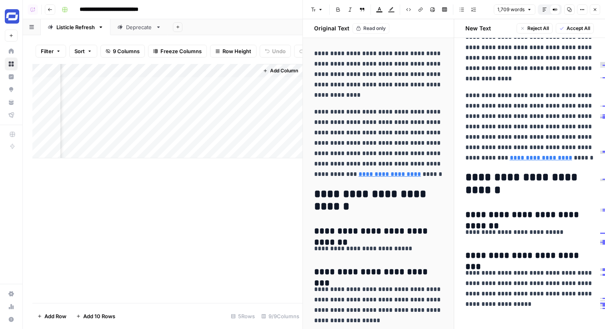
scroll to position [5536, 0]
drag, startPoint x: 557, startPoint y: 224, endPoint x: 479, endPoint y: 223, distance: 77.6
click at [479, 227] on p "**********" at bounding box center [529, 232] width 129 height 10
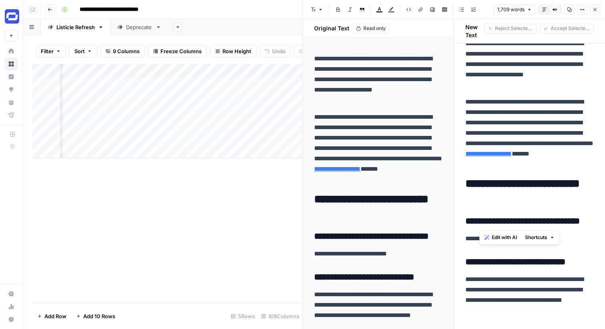
scroll to position [5531, 0]
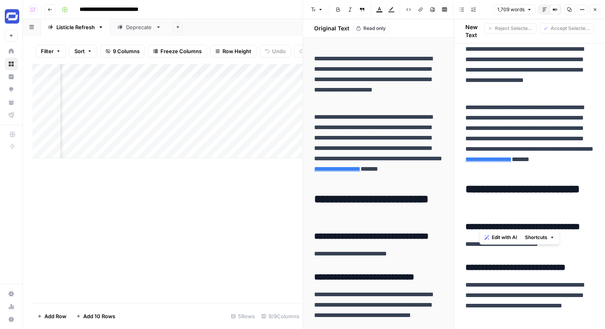
click at [547, 287] on p "**********" at bounding box center [529, 301] width 129 height 42
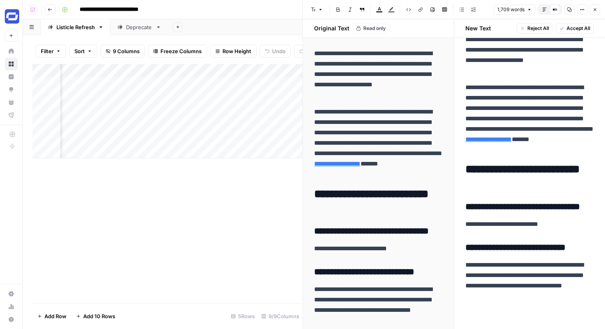
scroll to position [5548, 0]
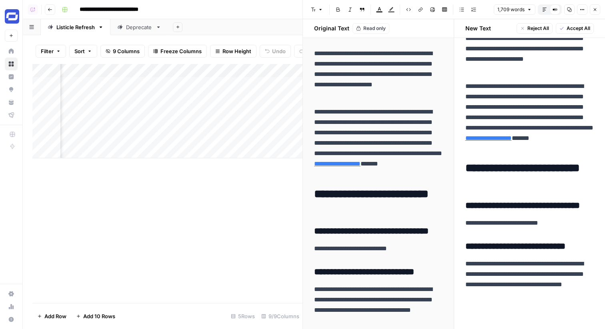
click at [590, 7] on button "Close" at bounding box center [595, 9] width 10 height 10
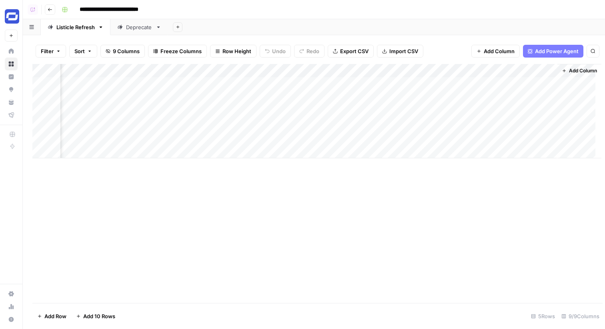
scroll to position [0, 218]
click at [51, 12] on button "Go back" at bounding box center [50, 9] width 10 height 10
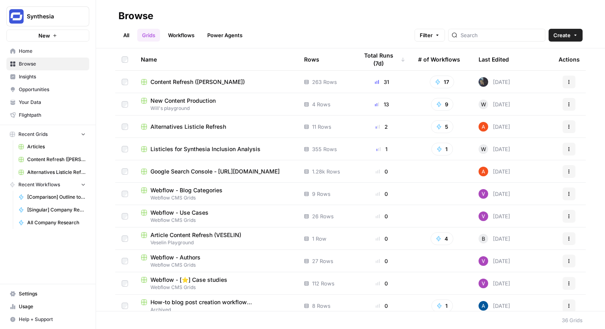
click at [209, 99] on span "New Content Production" at bounding box center [182, 101] width 65 height 8
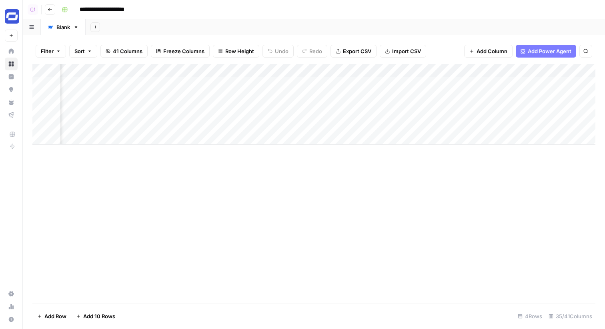
scroll to position [0, 1313]
click at [308, 112] on div "Add Column" at bounding box center [313, 104] width 563 height 81
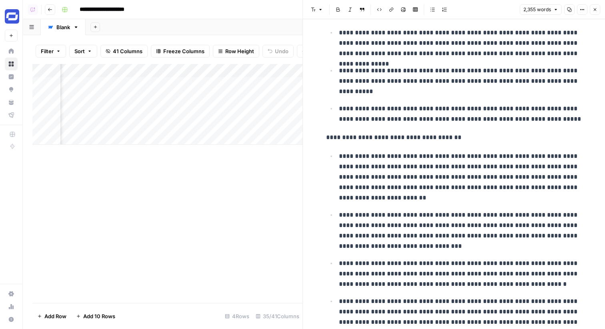
scroll to position [364, 0]
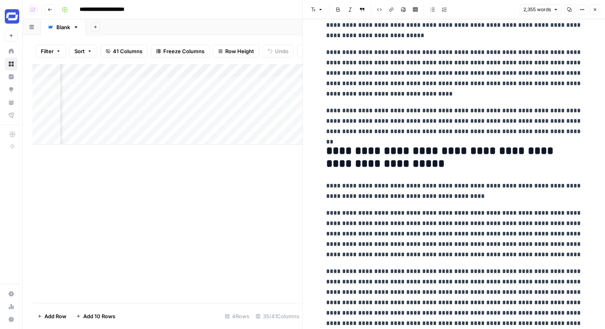
click at [598, 12] on button "Close" at bounding box center [595, 9] width 10 height 10
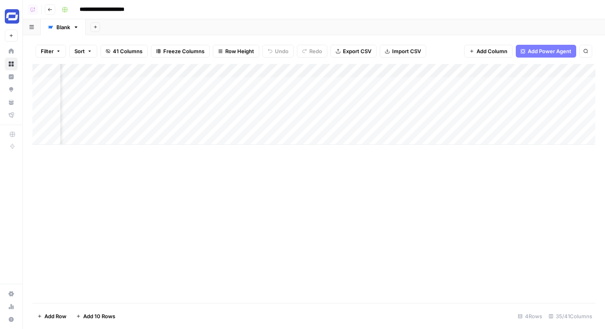
scroll to position [0, 1397]
click at [228, 124] on div "Add Column" at bounding box center [313, 104] width 563 height 81
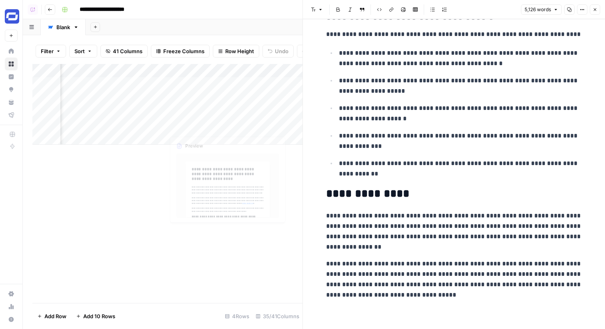
scroll to position [9856, 0]
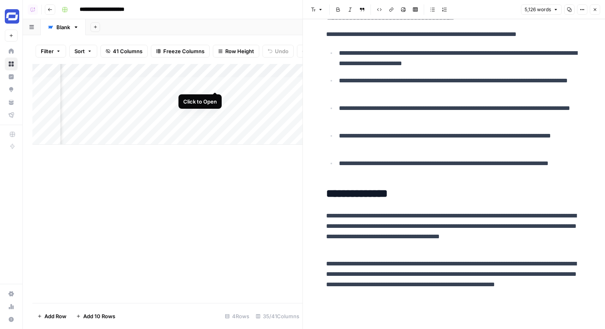
click at [214, 82] on div "Add Column" at bounding box center [167, 104] width 270 height 81
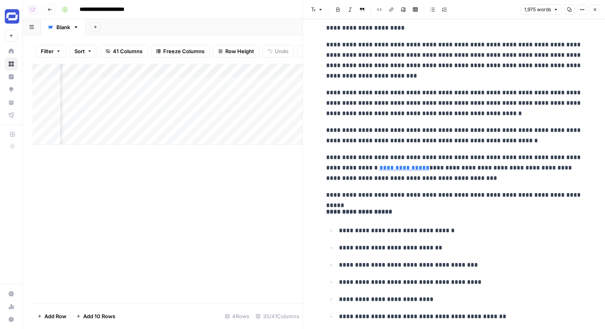
scroll to position [1411, 0]
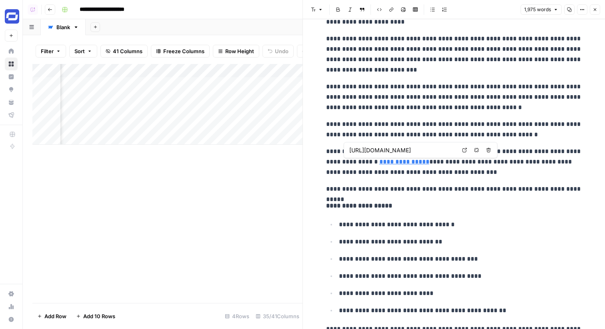
click at [384, 176] on p "**********" at bounding box center [454, 161] width 256 height 31
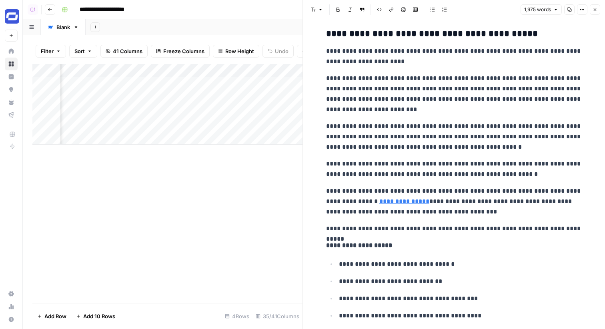
scroll to position [1371, 0]
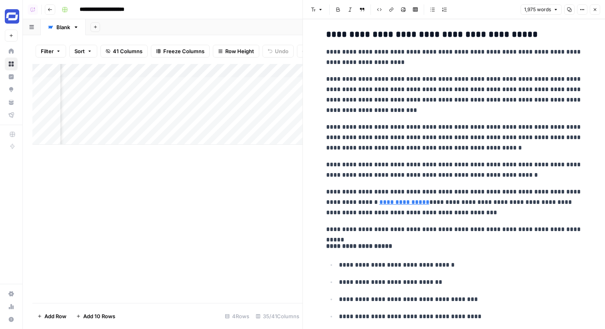
click at [129, 70] on div "Add Column" at bounding box center [167, 104] width 270 height 81
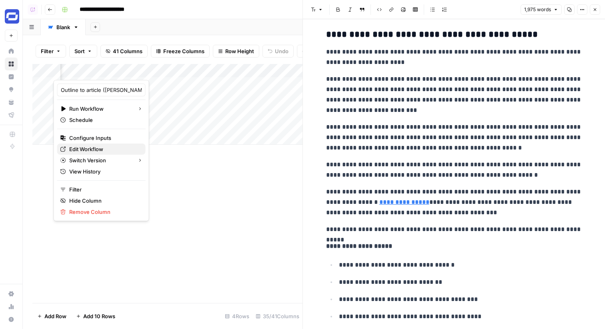
click at [112, 148] on span "Edit Workflow" at bounding box center [104, 149] width 70 height 8
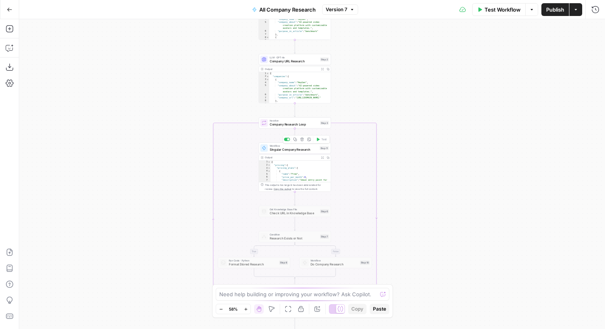
click at [318, 150] on div "Workflow Singular Company Research Step 11 Copy step Delete step Add Note Test" at bounding box center [294, 148] width 68 height 8
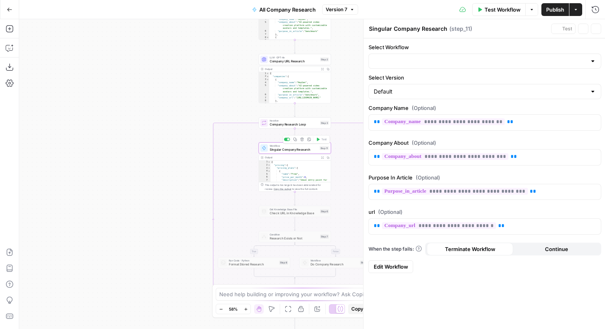
type input "[Singular] Company Research"
click at [387, 264] on span "Edit Workflow" at bounding box center [389, 267] width 34 height 8
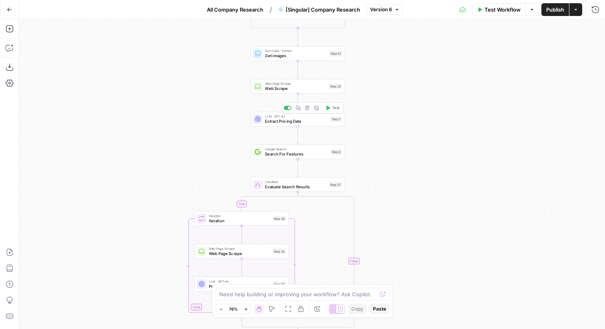
click at [333, 120] on div "Step 7" at bounding box center [336, 119] width 12 height 6
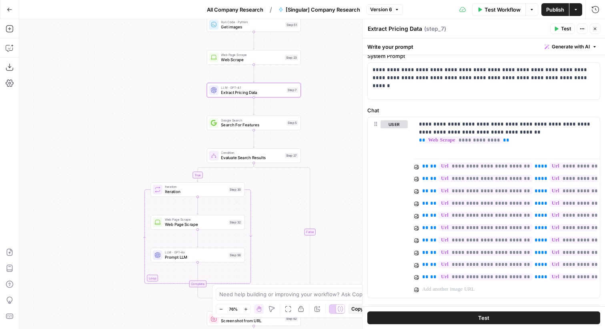
scroll to position [94, 0]
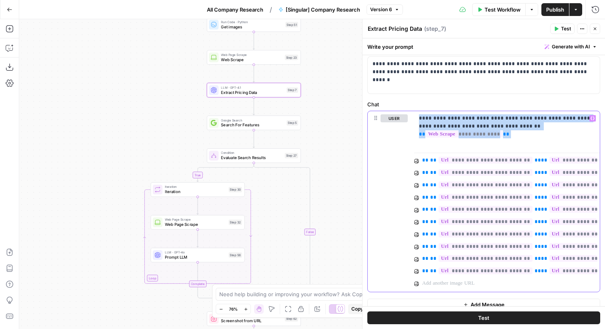
drag, startPoint x: 532, startPoint y: 142, endPoint x: 438, endPoint y: 108, distance: 99.1
click at [438, 108] on div "**********" at bounding box center [483, 196] width 233 height 192
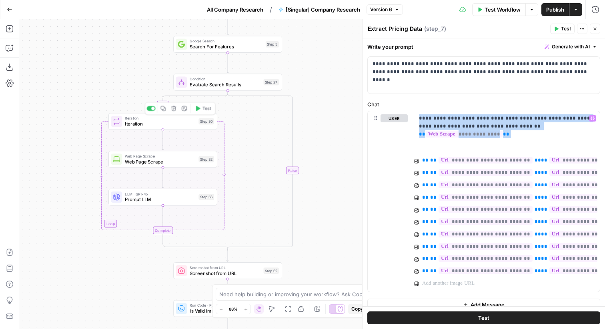
click at [198, 116] on div "Iteration Iteration Step 30 Copy step Delete step Add Note Test" at bounding box center [162, 122] width 103 height 12
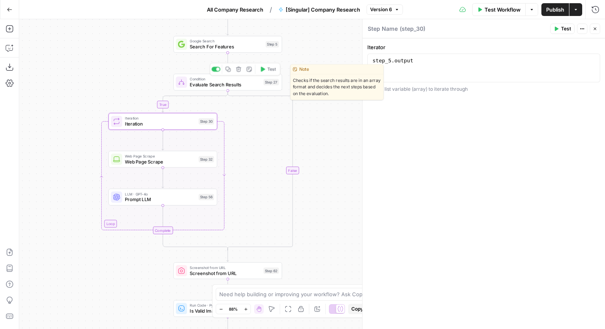
click at [238, 87] on span "Evaluate Search Results" at bounding box center [225, 84] width 71 height 7
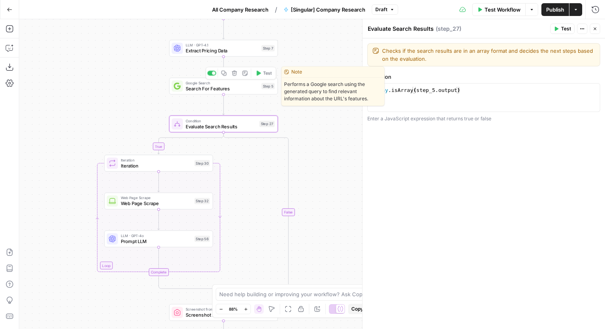
click at [206, 82] on span "Google Search" at bounding box center [222, 83] width 73 height 6
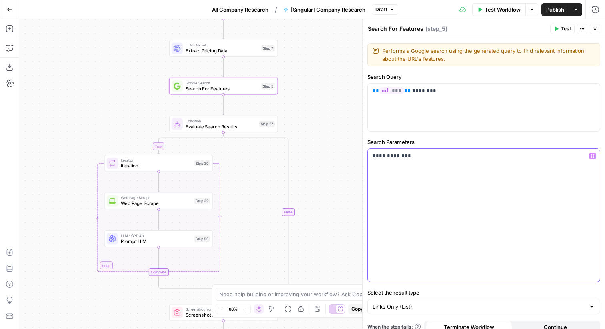
drag, startPoint x: 420, startPoint y: 167, endPoint x: 358, endPoint y: 142, distance: 67.5
click at [358, 142] on body "Synthesia New Home Browse Insights Opportunities Your Data Flightpath Recent Gr…" at bounding box center [302, 164] width 605 height 329
click at [594, 28] on icon "button" at bounding box center [594, 28] width 5 height 5
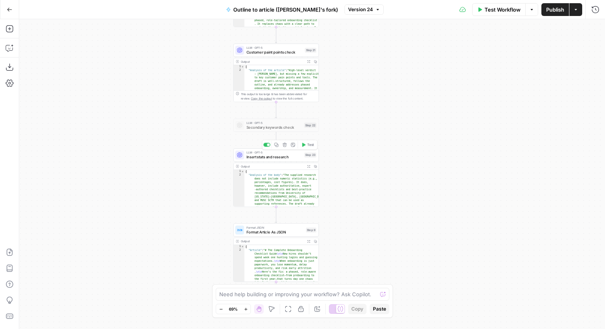
click at [300, 152] on span "LLM · GPT-5" at bounding box center [274, 152] width 56 height 4
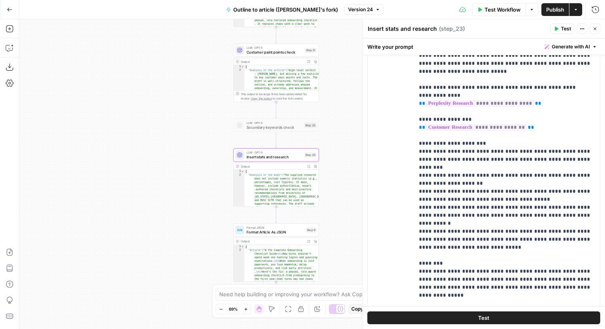
scroll to position [639, 0]
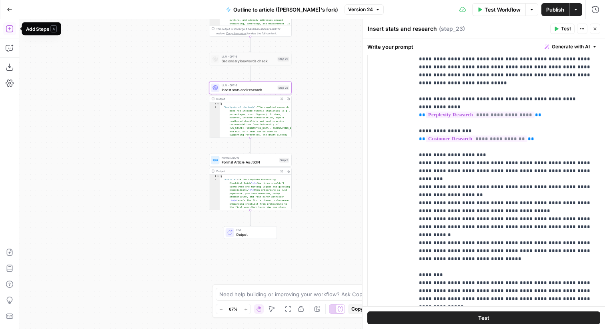
click at [12, 31] on icon "button" at bounding box center [9, 28] width 7 height 7
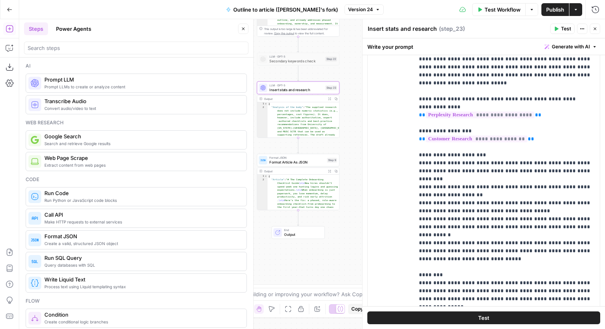
click at [83, 32] on button "Power Agents" at bounding box center [73, 28] width 45 height 13
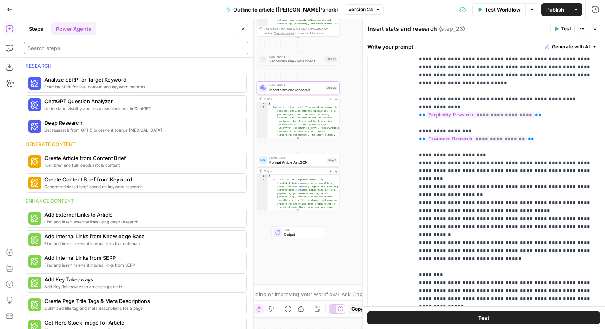
click at [82, 45] on input "search" at bounding box center [136, 48] width 217 height 8
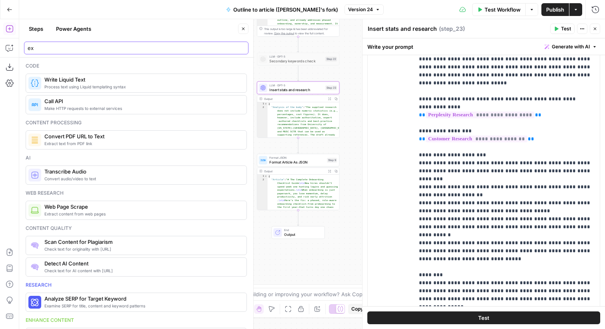
type input "ex"
click at [76, 32] on button "Power Agents" at bounding box center [73, 28] width 45 height 13
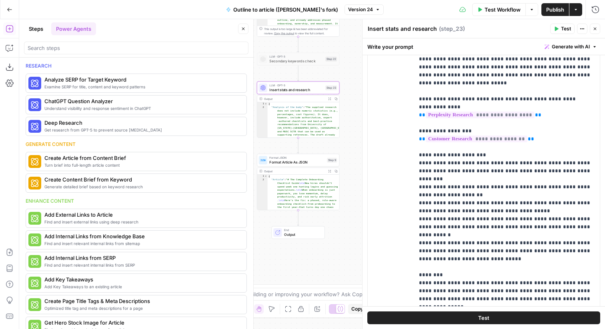
click at [70, 43] on div at bounding box center [136, 48] width 224 height 13
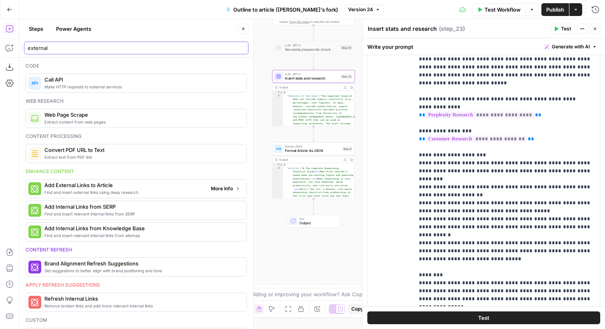
type input "external"
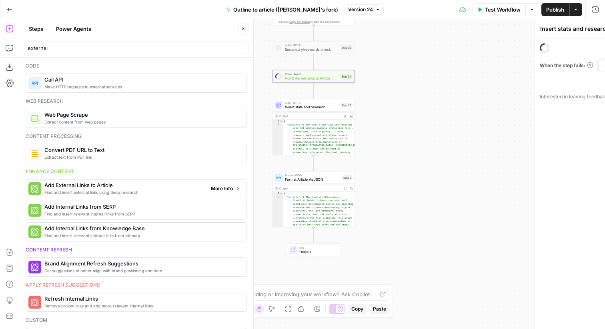
type textarea "Add External Links to Article"
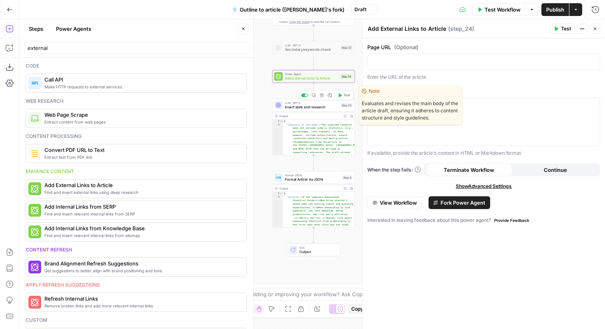
click at [311, 107] on span "Insert stats and research" at bounding box center [312, 106] width 54 height 5
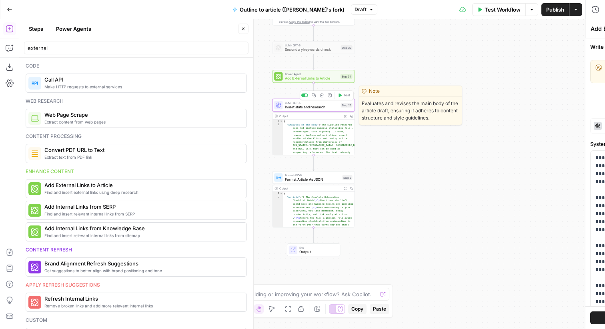
type textarea "Insert stats and research"
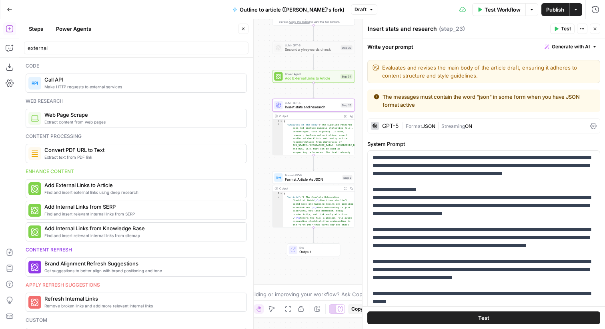
click at [316, 76] on span "Add External Links to Article" at bounding box center [312, 78] width 54 height 5
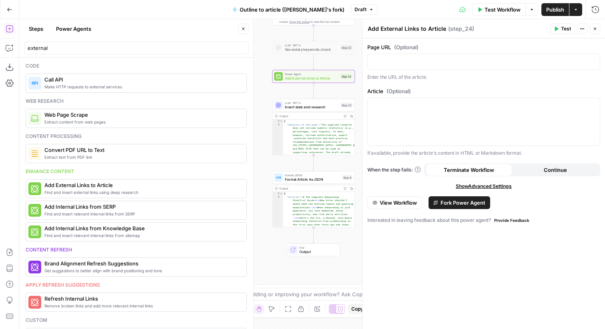
click at [416, 203] on span "View Workflow" at bounding box center [398, 203] width 37 height 8
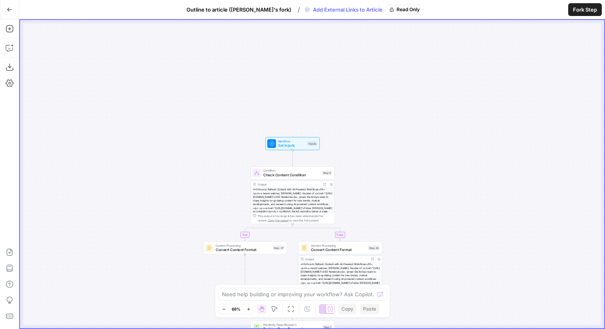
click at [6, 13] on button "Go Back" at bounding box center [9, 9] width 14 height 14
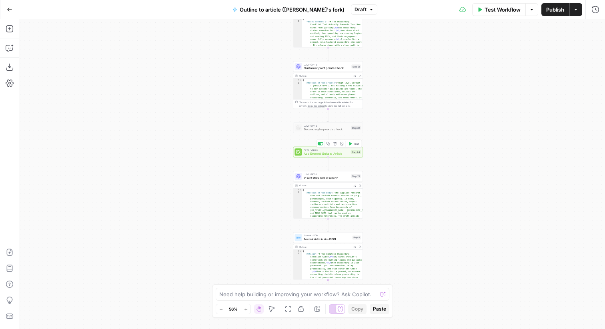
click at [318, 144] on div at bounding box center [321, 143] width 6 height 3
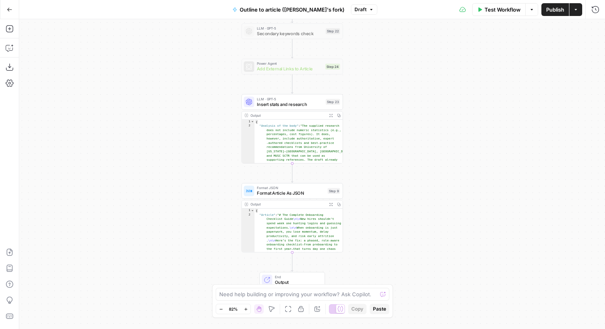
click at [10, 9] on icon "button" at bounding box center [9, 10] width 5 height 4
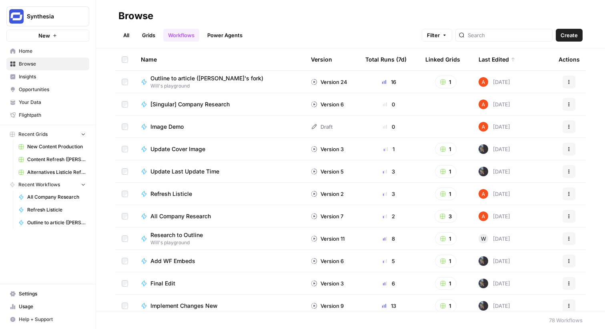
click at [153, 39] on link "Grids" at bounding box center [148, 35] width 23 height 13
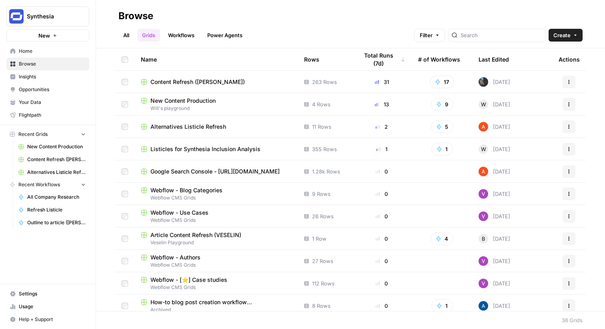
click at [184, 103] on span "New Content Production" at bounding box center [182, 101] width 65 height 8
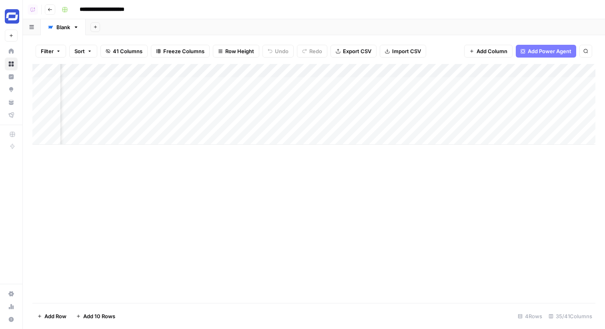
scroll to position [0, 1302]
click at [206, 71] on div "Add Column" at bounding box center [313, 104] width 563 height 81
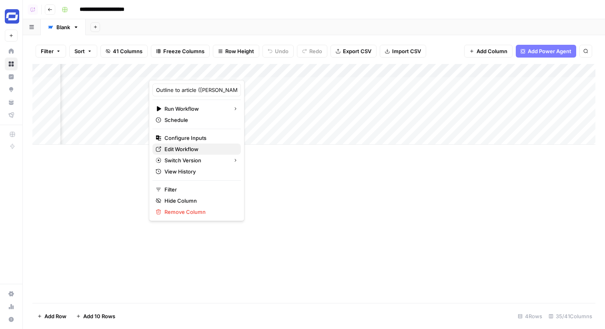
click at [197, 145] on span "Edit Workflow" at bounding box center [199, 149] width 70 height 8
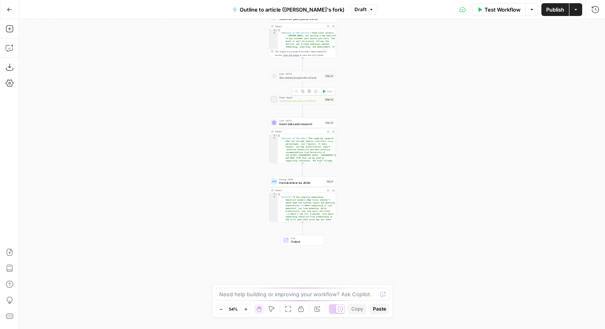
click at [295, 91] on div at bounding box center [295, 91] width 6 height 3
click at [299, 98] on span "Power Agent" at bounding box center [301, 98] width 44 height 4
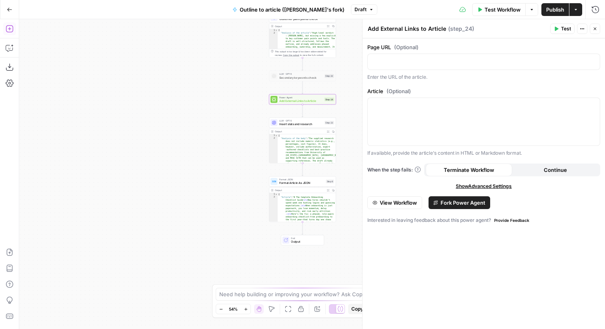
click at [10, 29] on icon "button" at bounding box center [10, 29] width 8 height 8
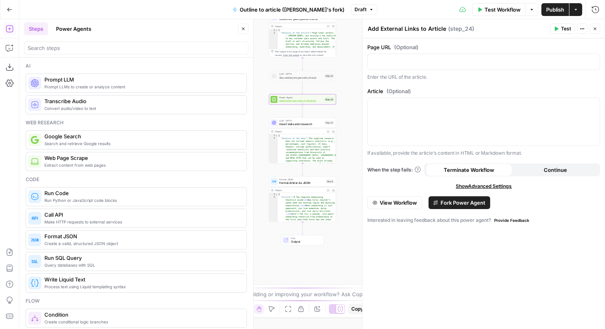
click at [82, 53] on div at bounding box center [136, 48] width 224 height 13
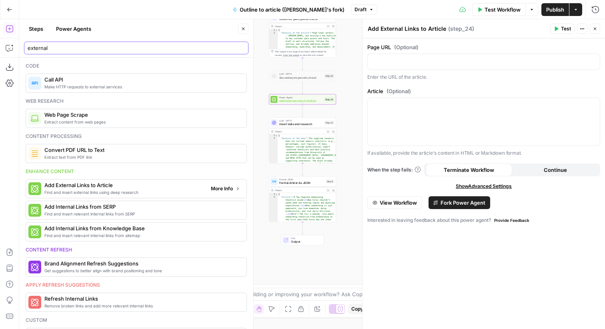
type input "external"
click at [228, 187] on span "More Info" at bounding box center [222, 188] width 22 height 7
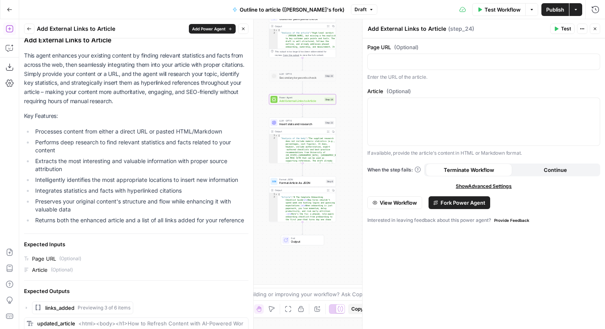
scroll to position [31, 0]
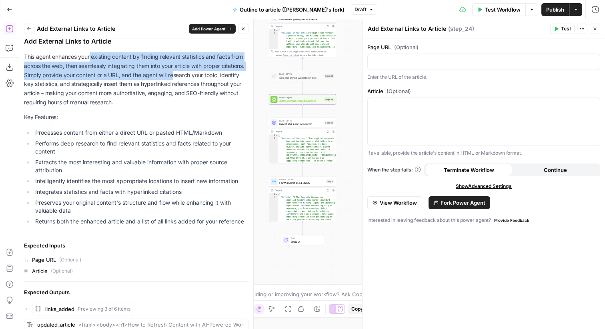
drag, startPoint x: 89, startPoint y: 55, endPoint x: 175, endPoint y: 73, distance: 87.9
click at [175, 73] on p "This agent enhances your existing content by finding relevant statistics and fa…" at bounding box center [136, 79] width 224 height 55
click at [135, 78] on p "This agent enhances your existing content by finding relevant statistics and fa…" at bounding box center [136, 79] width 224 height 55
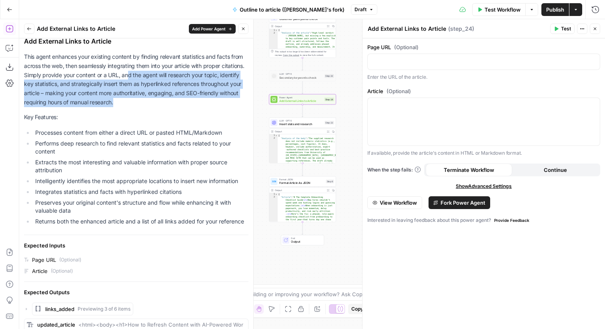
drag, startPoint x: 128, startPoint y: 72, endPoint x: 153, endPoint y: 104, distance: 41.0
click at [153, 104] on p "This agent enhances your existing content by finding relevant statistics and fa…" at bounding box center [136, 79] width 224 height 55
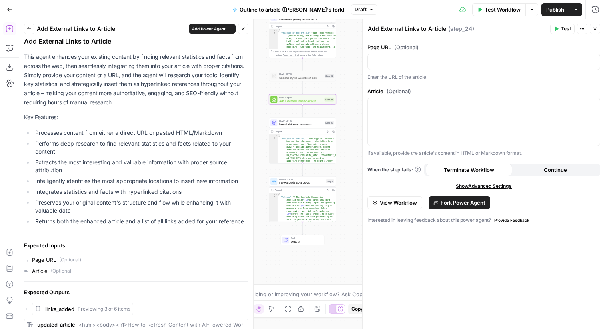
click at [114, 138] on ul "Processes content from either a direct URL or pasted HTML/Markdown Performs dee…" at bounding box center [136, 177] width 224 height 97
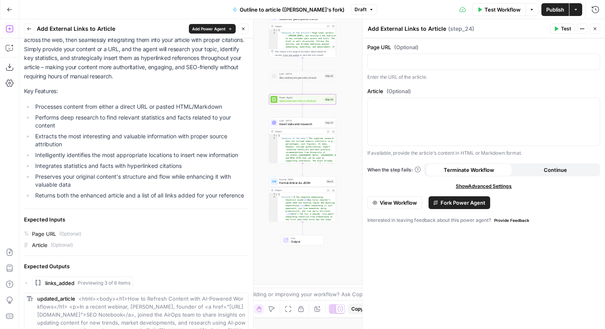
scroll to position [78, 0]
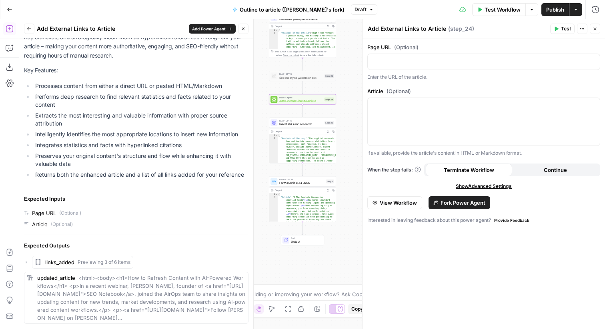
click at [243, 30] on icon "button" at bounding box center [243, 28] width 5 height 5
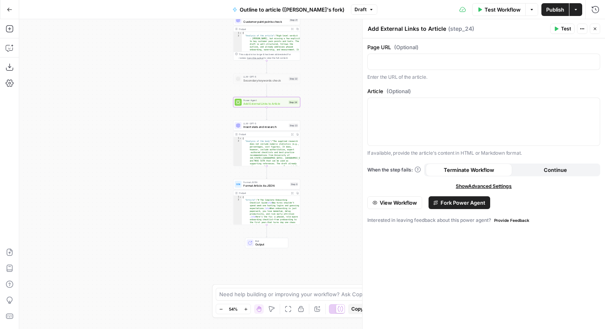
click at [593, 27] on icon "button" at bounding box center [594, 28] width 5 height 5
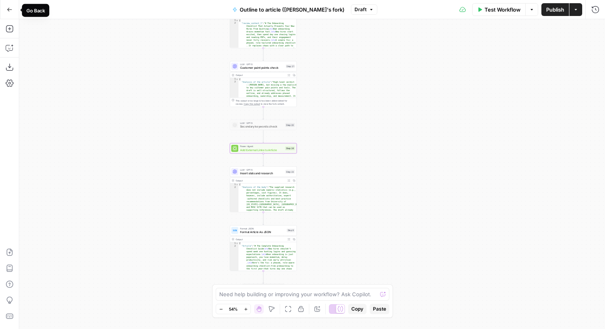
click at [10, 11] on icon "button" at bounding box center [10, 10] width 6 height 6
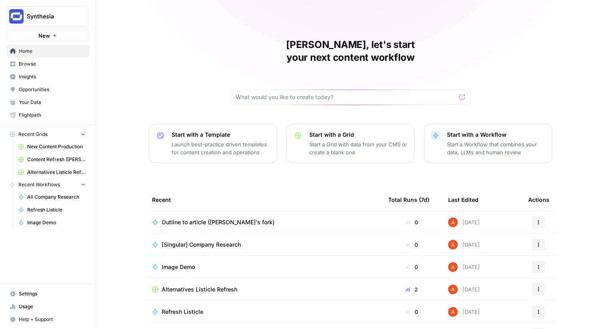
click at [55, 20] on span "Synthesia" at bounding box center [51, 16] width 48 height 8
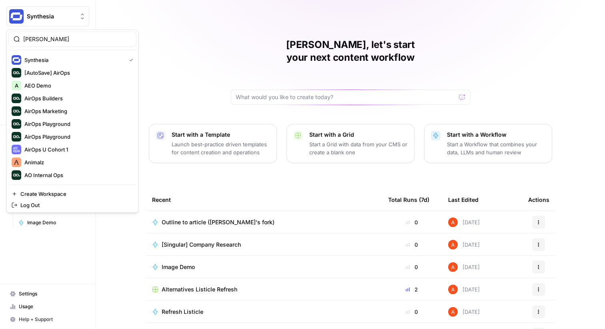
type input "[PERSON_NAME]"
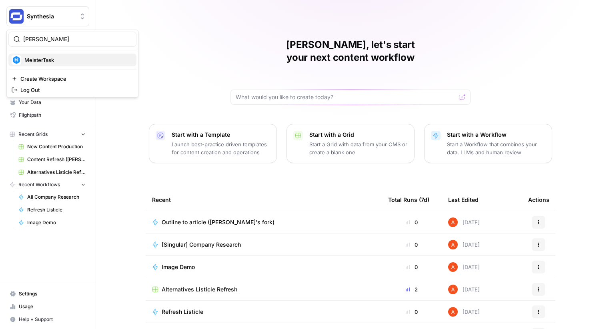
click at [36, 54] on button "MeisterTask" at bounding box center [72, 60] width 128 height 13
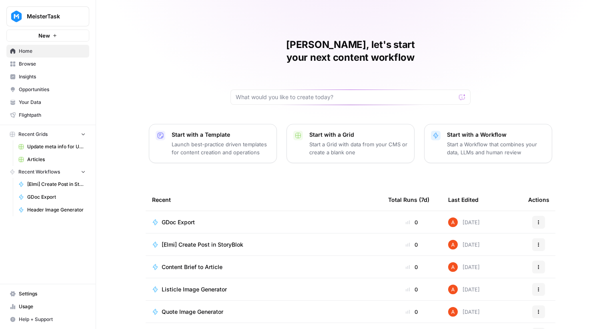
click at [49, 70] on link "Browse" at bounding box center [47, 64] width 83 height 13
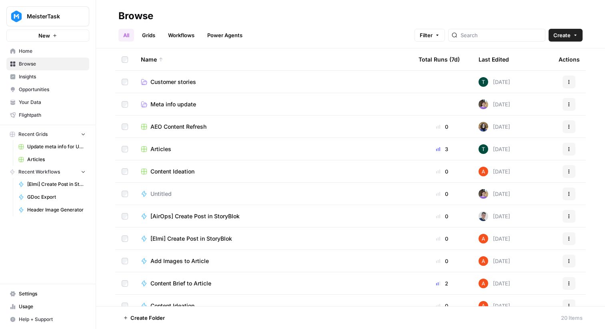
click at [152, 33] on link "Grids" at bounding box center [148, 35] width 23 height 13
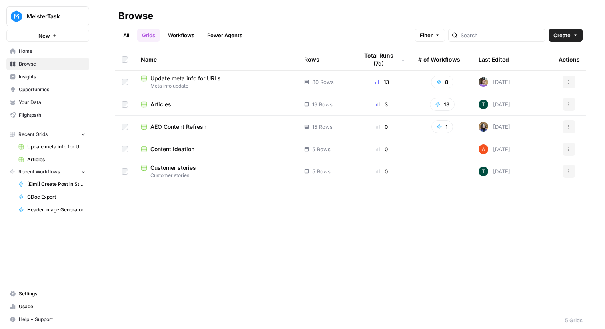
click at [162, 81] on span "Update meta info for URLs" at bounding box center [185, 78] width 70 height 8
click at [165, 102] on span "Articles" at bounding box center [160, 104] width 21 height 8
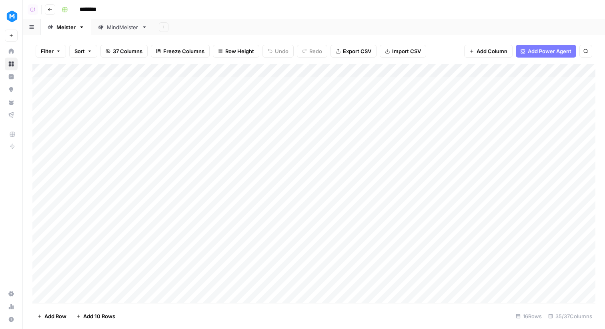
click at [116, 29] on div "MindMeister" at bounding box center [123, 27] width 32 height 8
click at [60, 29] on div "Meister" at bounding box center [65, 27] width 19 height 8
click at [115, 30] on div "MindMeister" at bounding box center [123, 27] width 32 height 8
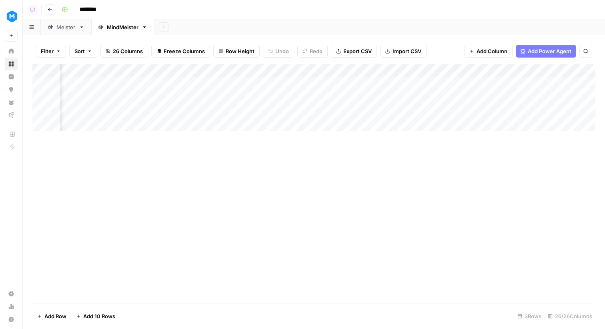
click at [68, 31] on link "Meister" at bounding box center [66, 27] width 50 height 16
click at [132, 22] on link "23-09 missing descriptions" at bounding box center [149, 27] width 100 height 16
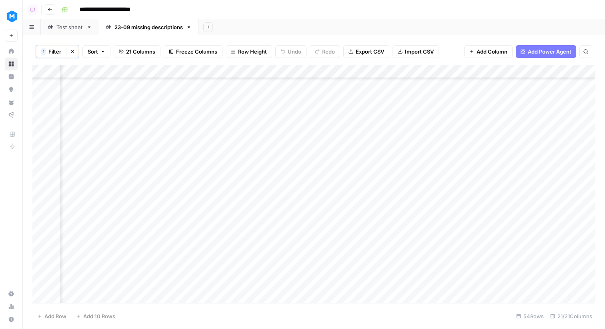
scroll to position [509, 142]
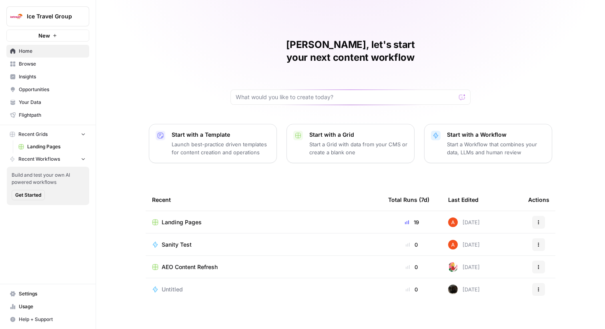
click at [61, 58] on link "Browse" at bounding box center [47, 64] width 83 height 13
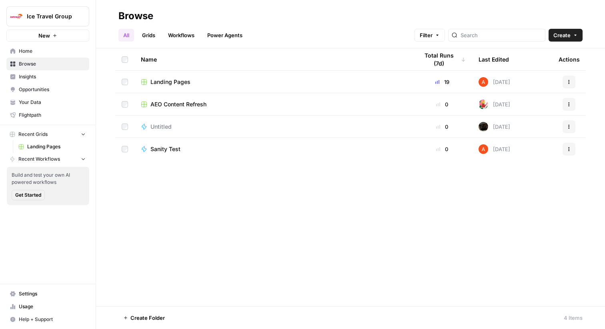
click at [200, 82] on div "Landing Pages" at bounding box center [273, 82] width 265 height 8
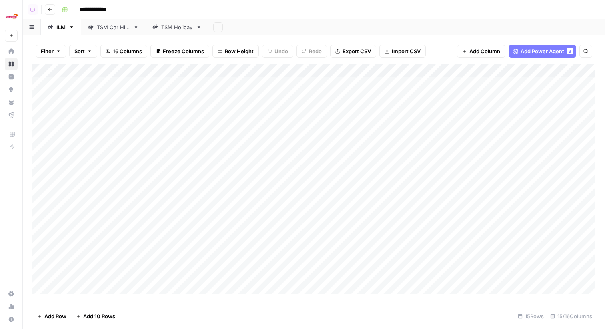
click at [121, 28] on div "TSM Car Hire" at bounding box center [113, 27] width 33 height 8
click at [100, 162] on div "Add Column" at bounding box center [313, 118] width 563 height 108
click at [193, 164] on div "Add Column" at bounding box center [313, 125] width 563 height 122
click at [162, 168] on div "Add Column" at bounding box center [313, 125] width 563 height 122
click at [180, 211] on button "Car Hire Tier 2" at bounding box center [166, 211] width 42 height 10
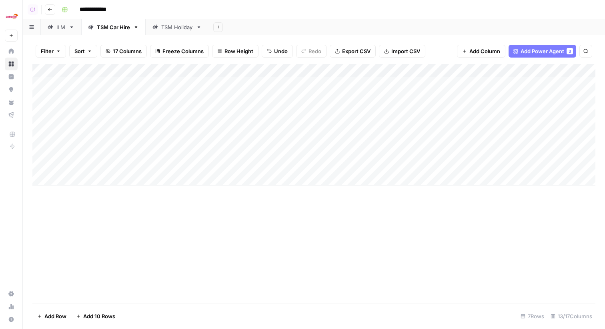
click at [347, 71] on div "Add Column" at bounding box center [313, 125] width 563 height 122
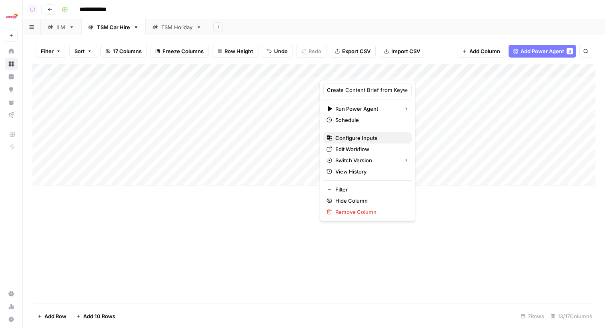
click at [368, 139] on span "Configure Inputs" at bounding box center [370, 138] width 70 height 8
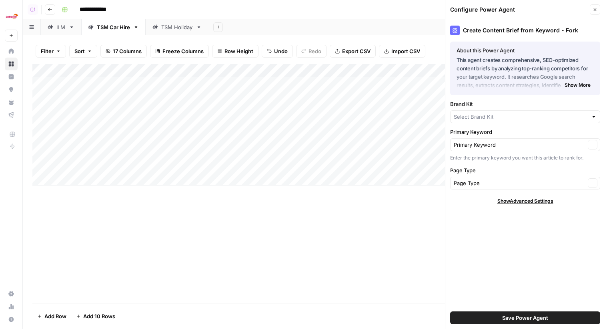
type input "TSM Car Hire"
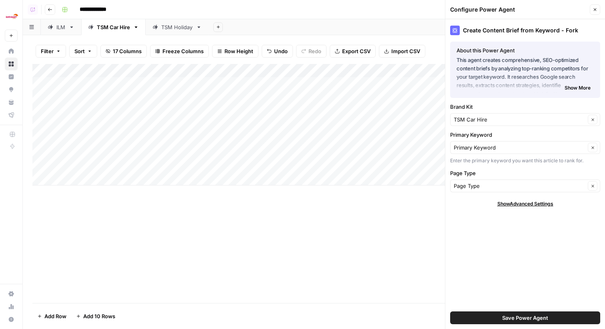
click at [596, 7] on button "Close" at bounding box center [595, 9] width 10 height 10
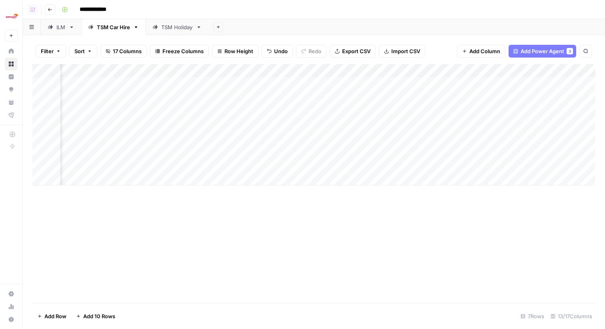
scroll to position [0, 489]
click at [374, 70] on div "Add Column" at bounding box center [313, 125] width 563 height 122
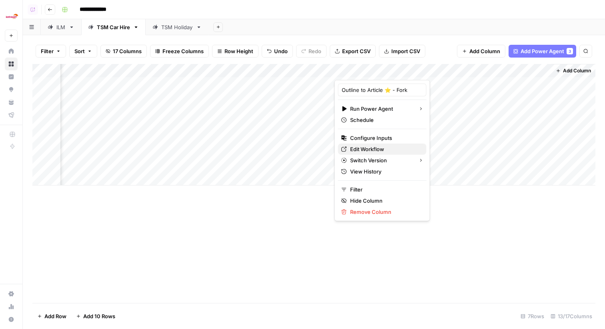
click at [363, 149] on span "Edit Workflow" at bounding box center [385, 149] width 70 height 8
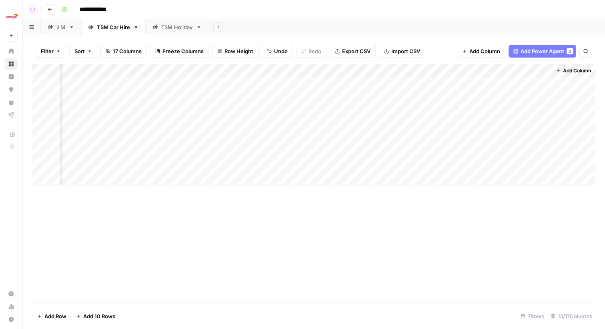
click at [68, 30] on link "ILM" at bounding box center [61, 27] width 40 height 16
click at [128, 29] on div "TSM Car Hire" at bounding box center [113, 27] width 33 height 8
click at [41, 164] on div "Add Column" at bounding box center [313, 125] width 563 height 122
click at [59, 318] on span "Delete 1 Row" at bounding box center [53, 316] width 32 height 8
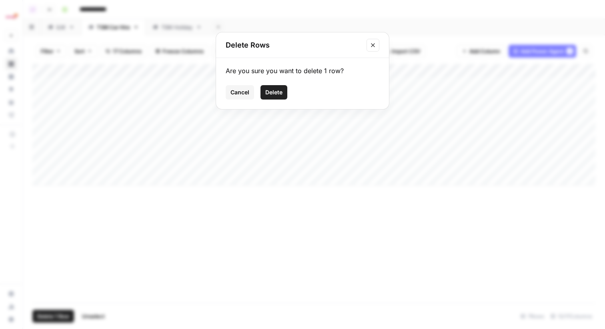
click at [279, 91] on span "Delete" at bounding box center [273, 92] width 17 height 8
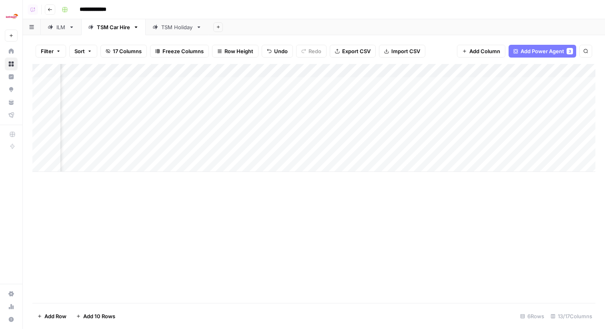
scroll to position [0, 163]
click at [212, 152] on div "Add Column" at bounding box center [313, 118] width 563 height 108
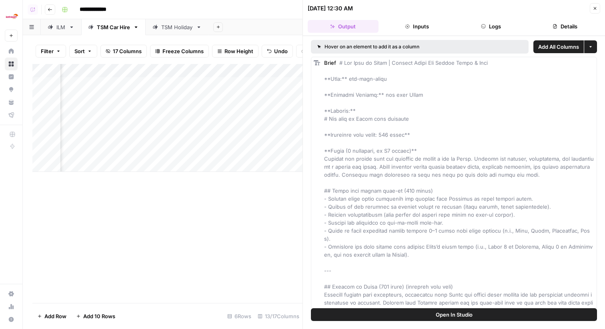
click at [550, 24] on button "Details" at bounding box center [564, 26] width 71 height 13
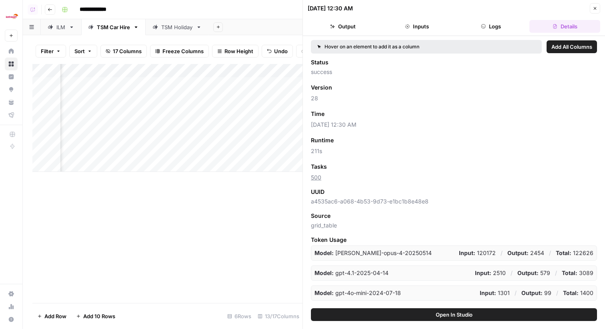
drag, startPoint x: 368, startPoint y: 126, endPoint x: 311, endPoint y: 127, distance: 57.2
click at [311, 127] on span "09/23/25 at 12:30 AM" at bounding box center [454, 125] width 286 height 8
click at [320, 102] on div "Status success Version Add as Column 28 Time Add as Column 09/23/25 at 12:30 AM…" at bounding box center [454, 181] width 286 height 246
drag, startPoint x: 369, startPoint y: 124, endPoint x: 343, endPoint y: 125, distance: 26.1
click at [343, 125] on span "09/23/25 at 12:30 AM" at bounding box center [454, 125] width 286 height 8
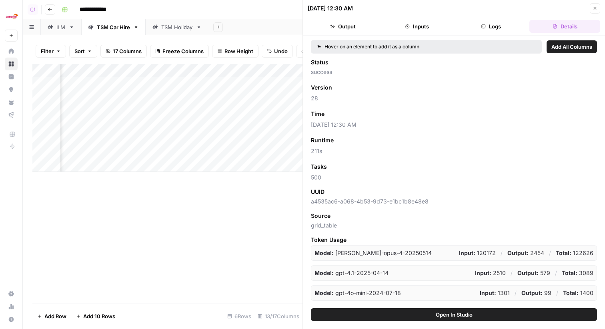
click at [596, 6] on icon "button" at bounding box center [594, 8] width 5 height 5
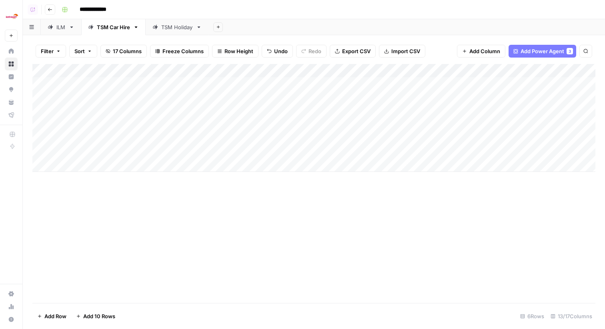
click at [354, 70] on div "Add Column" at bounding box center [313, 118] width 563 height 108
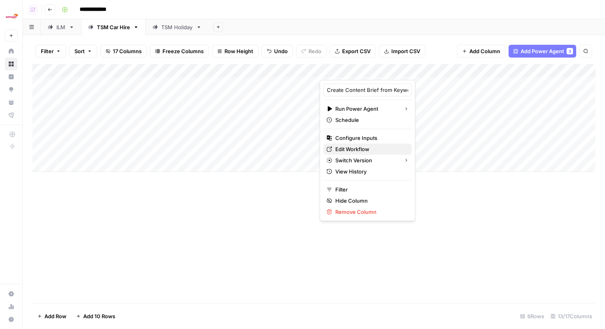
click at [349, 150] on span "Edit Workflow" at bounding box center [370, 149] width 70 height 8
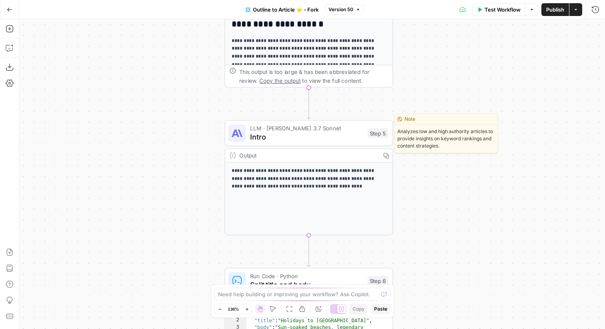
drag, startPoint x: 276, startPoint y: 133, endPoint x: 325, endPoint y: 133, distance: 49.2
click at [276, 133] on span "Intro" at bounding box center [306, 137] width 113 height 11
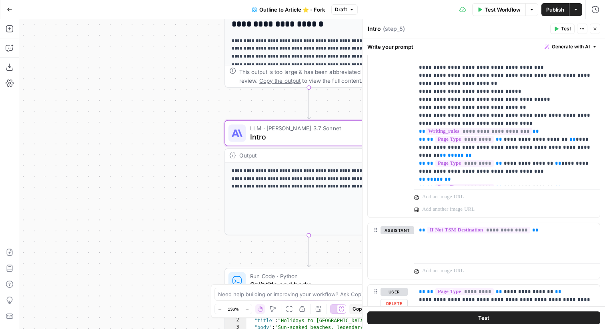
scroll to position [227, 0]
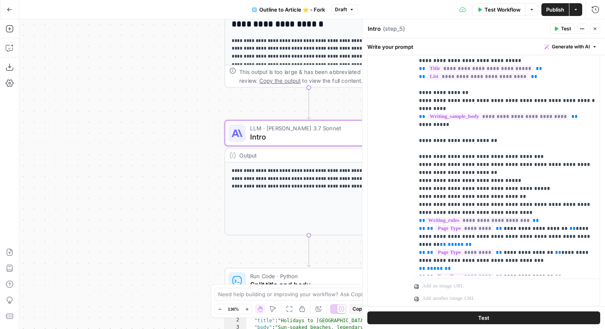
click at [593, 30] on icon "button" at bounding box center [594, 28] width 5 height 5
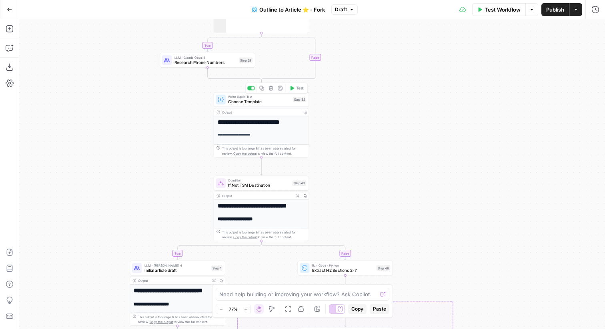
click at [280, 98] on span "Write Liquid Text" at bounding box center [259, 96] width 62 height 5
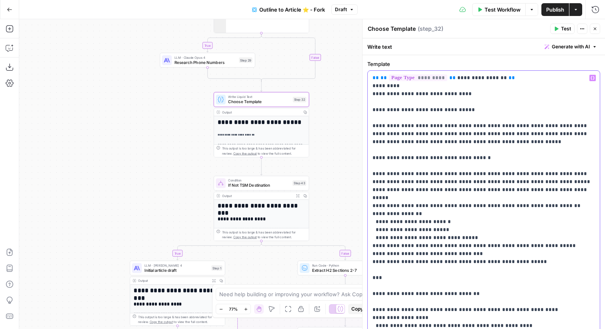
click at [598, 26] on button "Close" at bounding box center [595, 29] width 10 height 10
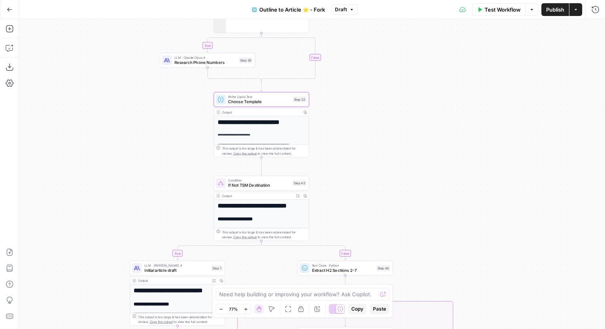
click at [566, 15] on button "Publish" at bounding box center [555, 9] width 28 height 13
click at [7, 10] on icon "button" at bounding box center [10, 10] width 6 height 6
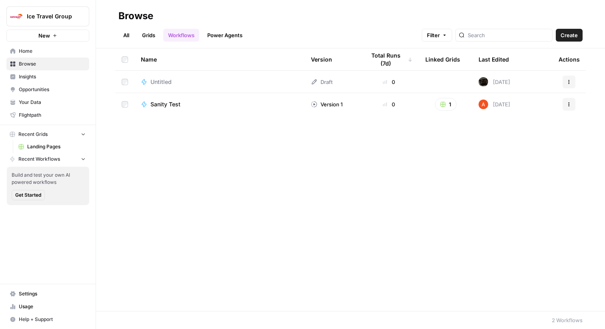
click at [141, 35] on link "Grids" at bounding box center [148, 35] width 23 height 13
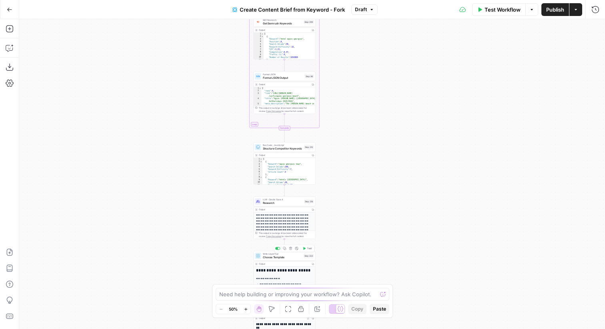
click at [260, 257] on div at bounding box center [258, 256] width 6 height 6
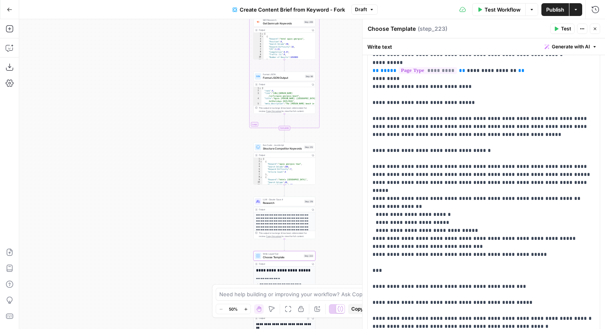
scroll to position [614, 0]
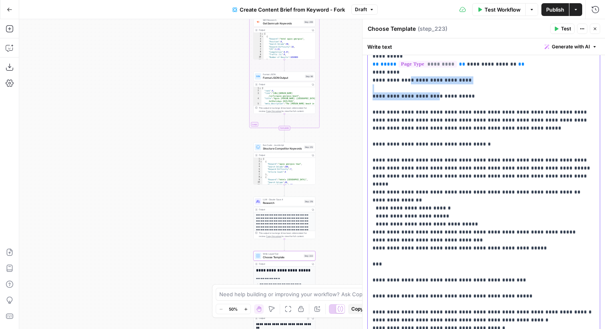
drag, startPoint x: 402, startPoint y: 74, endPoint x: 433, endPoint y: 85, distance: 32.5
drag, startPoint x: 391, startPoint y: 103, endPoint x: 398, endPoint y: 103, distance: 6.4
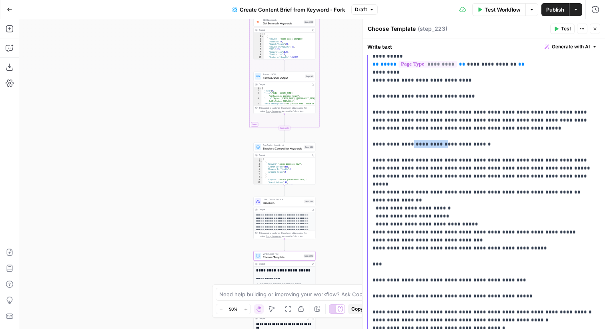
drag, startPoint x: 405, startPoint y: 136, endPoint x: 434, endPoint y: 136, distance: 29.2
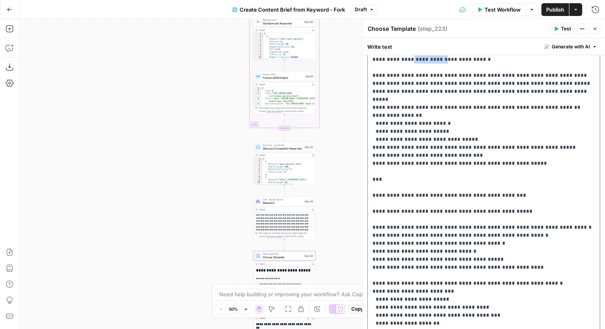
scroll to position [732, 0]
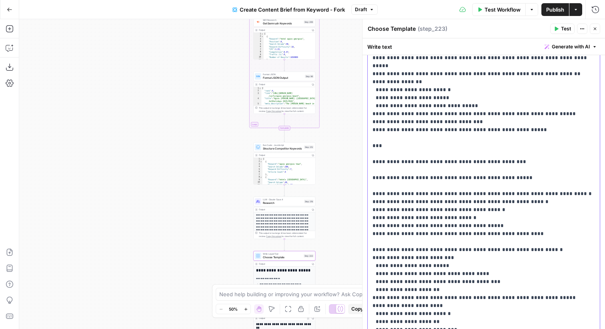
drag, startPoint x: 394, startPoint y: 148, endPoint x: 415, endPoint y: 148, distance: 20.8
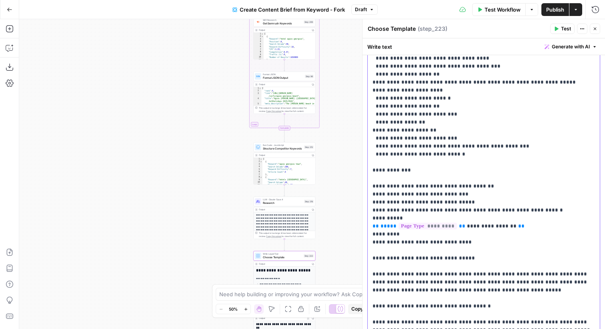
scroll to position [460, 0]
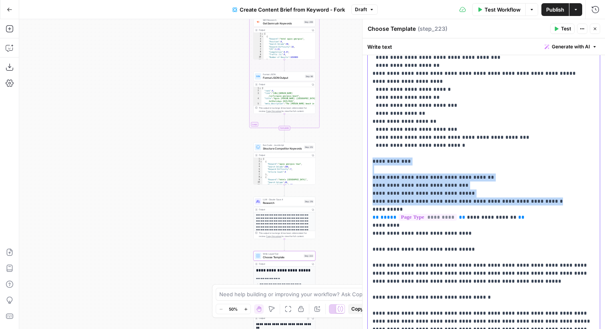
drag, startPoint x: 528, startPoint y: 194, endPoint x: 363, endPoint y: 152, distance: 170.9
click at [363, 152] on div "**********" at bounding box center [483, 174] width 243 height 310
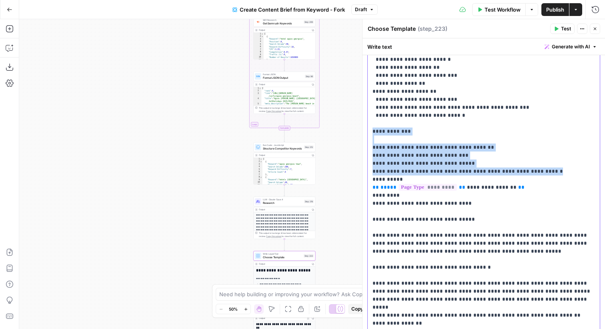
scroll to position [502, 0]
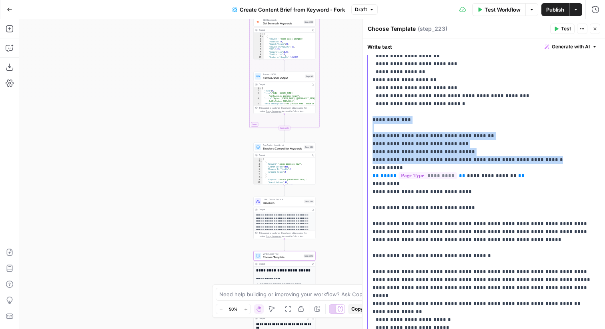
drag, startPoint x: 535, startPoint y: 152, endPoint x: 370, endPoint y: 112, distance: 169.6
copy p "**********"
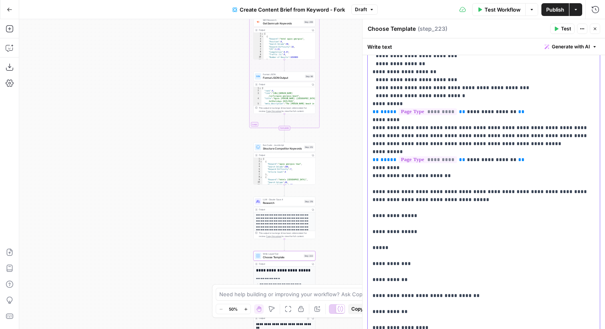
scroll to position [961, 0]
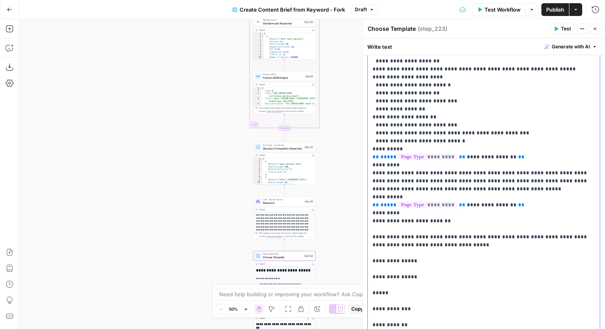
click at [450, 131] on p "**********" at bounding box center [483, 217] width 222 height 2208
click at [461, 124] on p "**********" at bounding box center [483, 217] width 222 height 2208
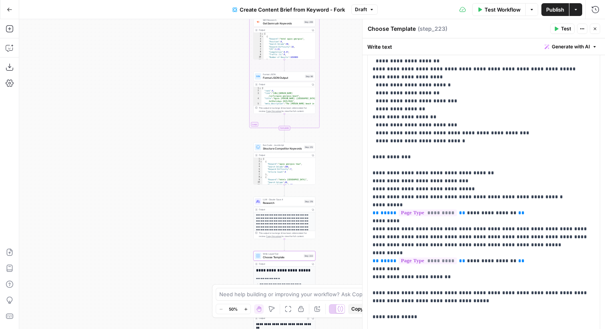
click at [593, 27] on icon "button" at bounding box center [594, 28] width 5 height 5
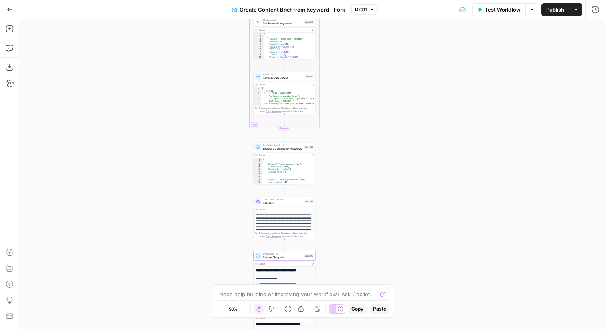
click at [551, 13] on span "Publish" at bounding box center [555, 10] width 18 height 8
